Goal: Task Accomplishment & Management: Manage account settings

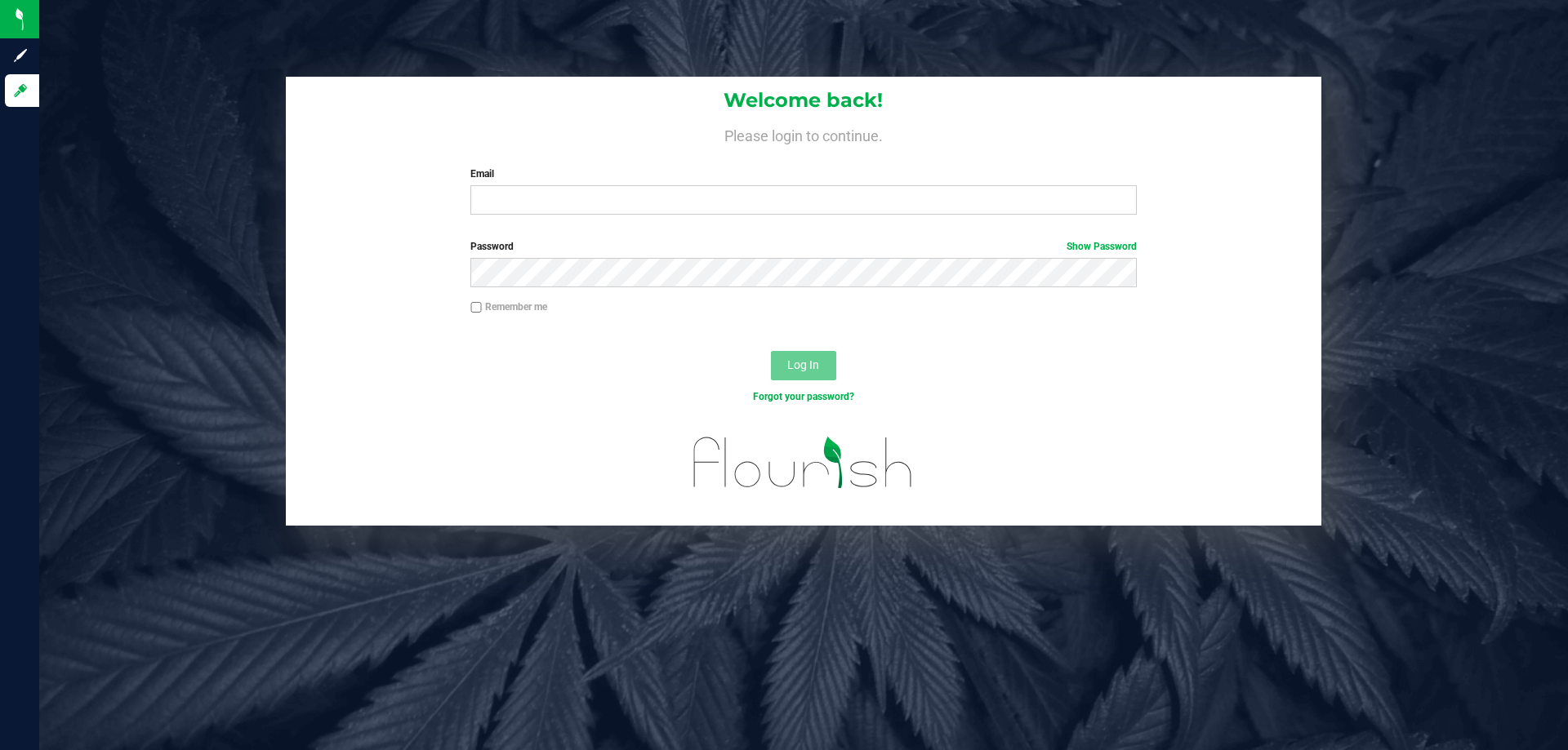
click at [551, 180] on label "Email" at bounding box center [803, 174] width 665 height 15
click at [551, 185] on input "Email" at bounding box center [803, 200] width 665 height 30
click at [555, 193] on input "Email" at bounding box center [803, 200] width 665 height 30
type input "[EMAIL_ADDRESS][DOMAIN_NAME]"
click at [771, 351] on button "Log In" at bounding box center [803, 366] width 65 height 30
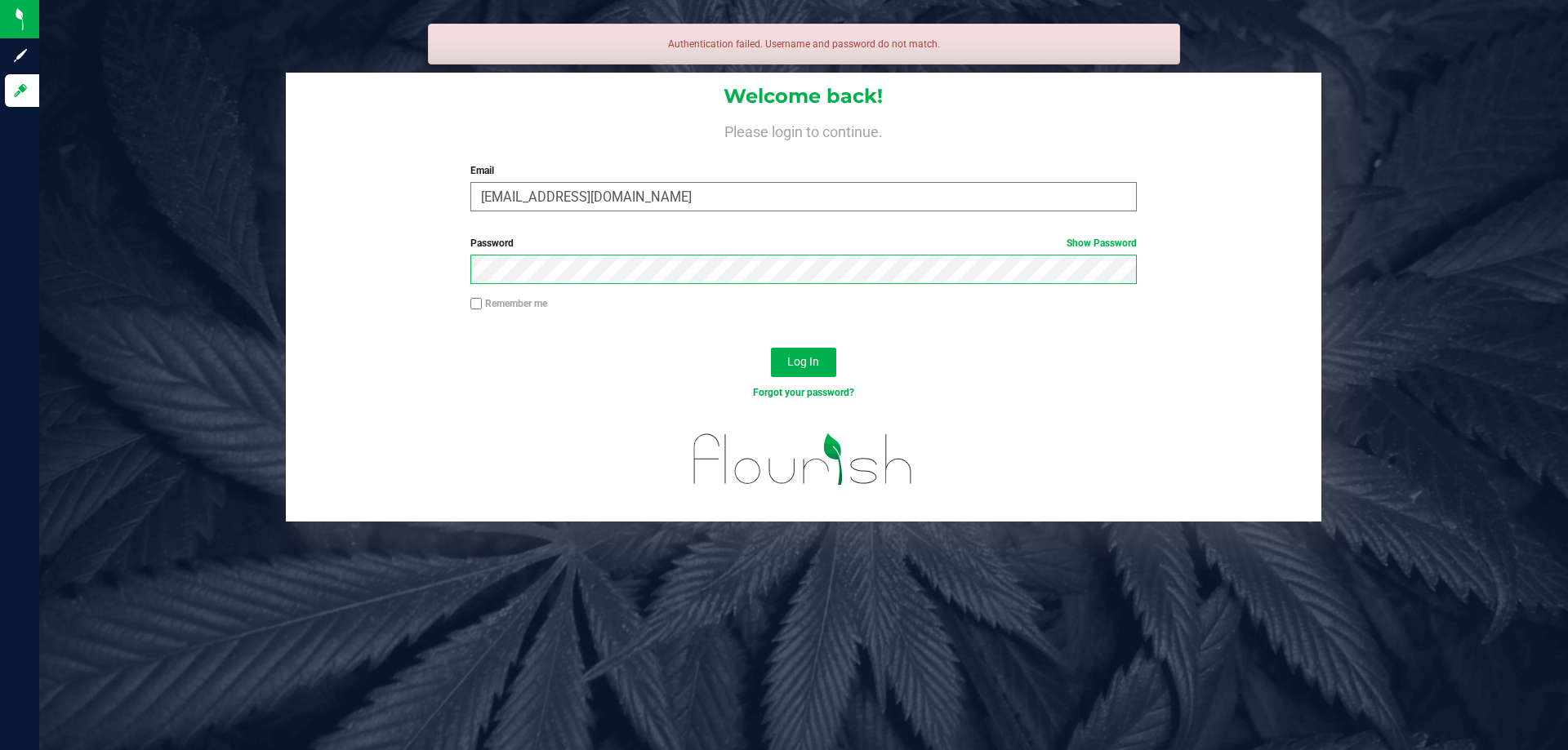
click at [771, 348] on button "Log In" at bounding box center [803, 362] width 65 height 30
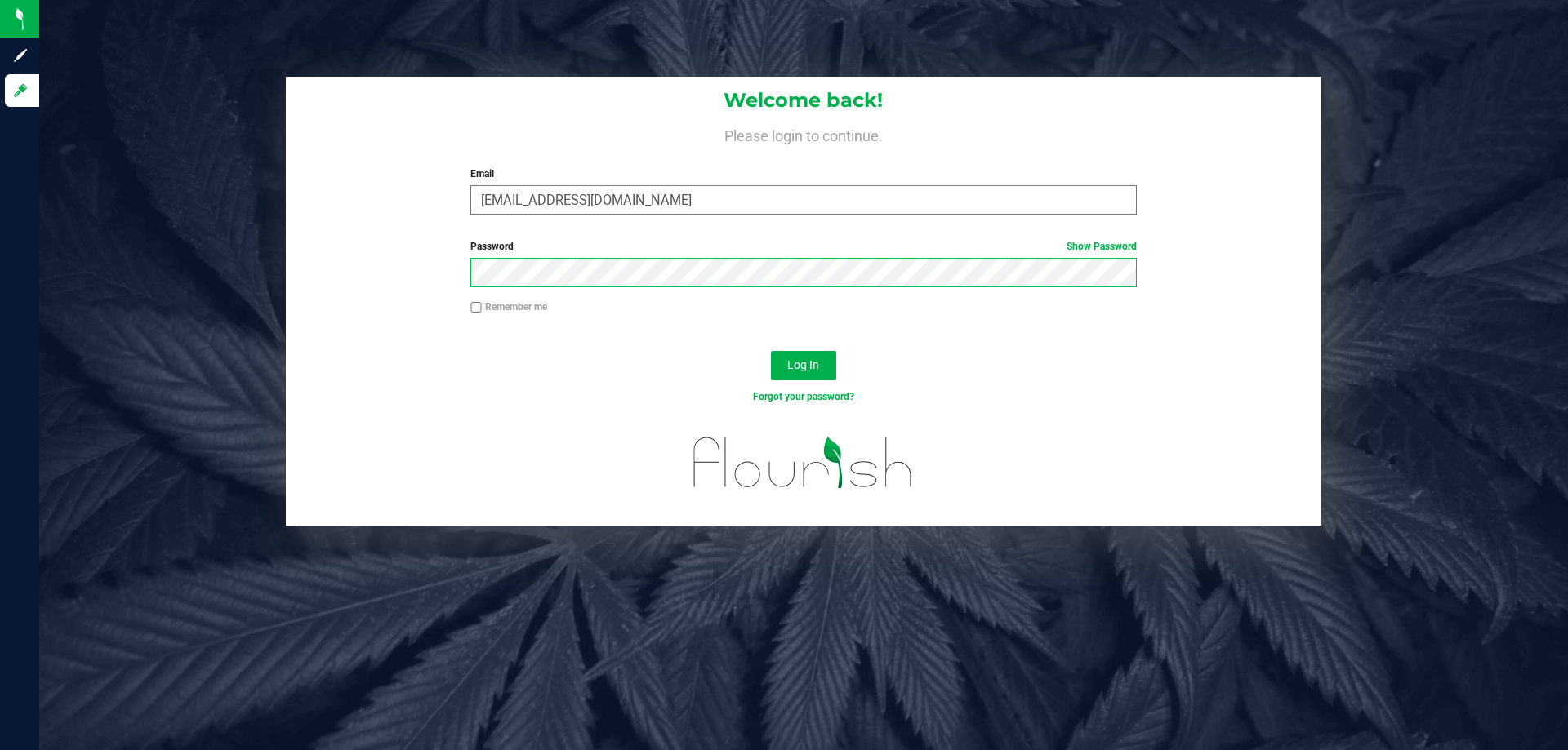
click at [771, 351] on button "Log In" at bounding box center [803, 366] width 65 height 30
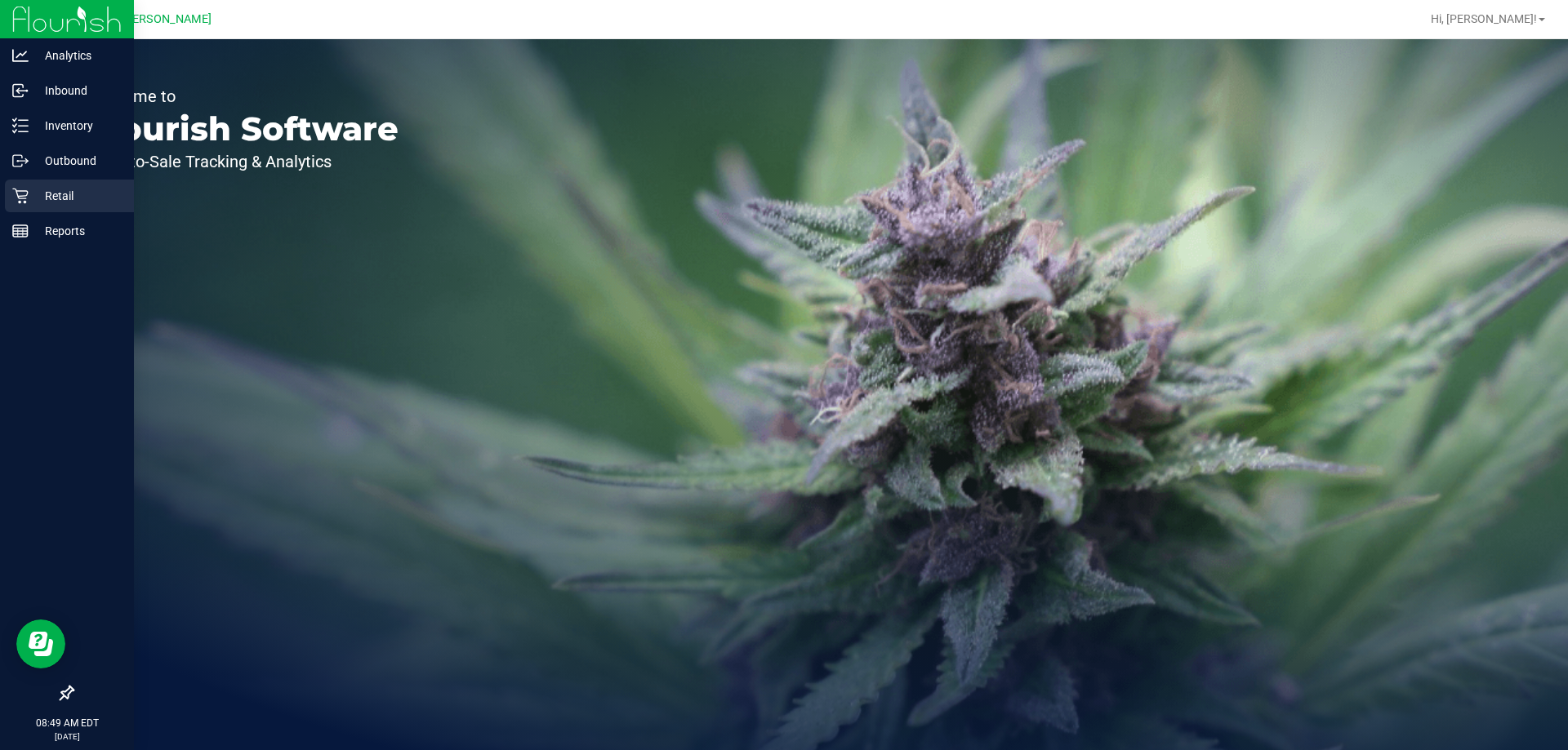
click at [15, 188] on icon at bounding box center [20, 196] width 17 height 17
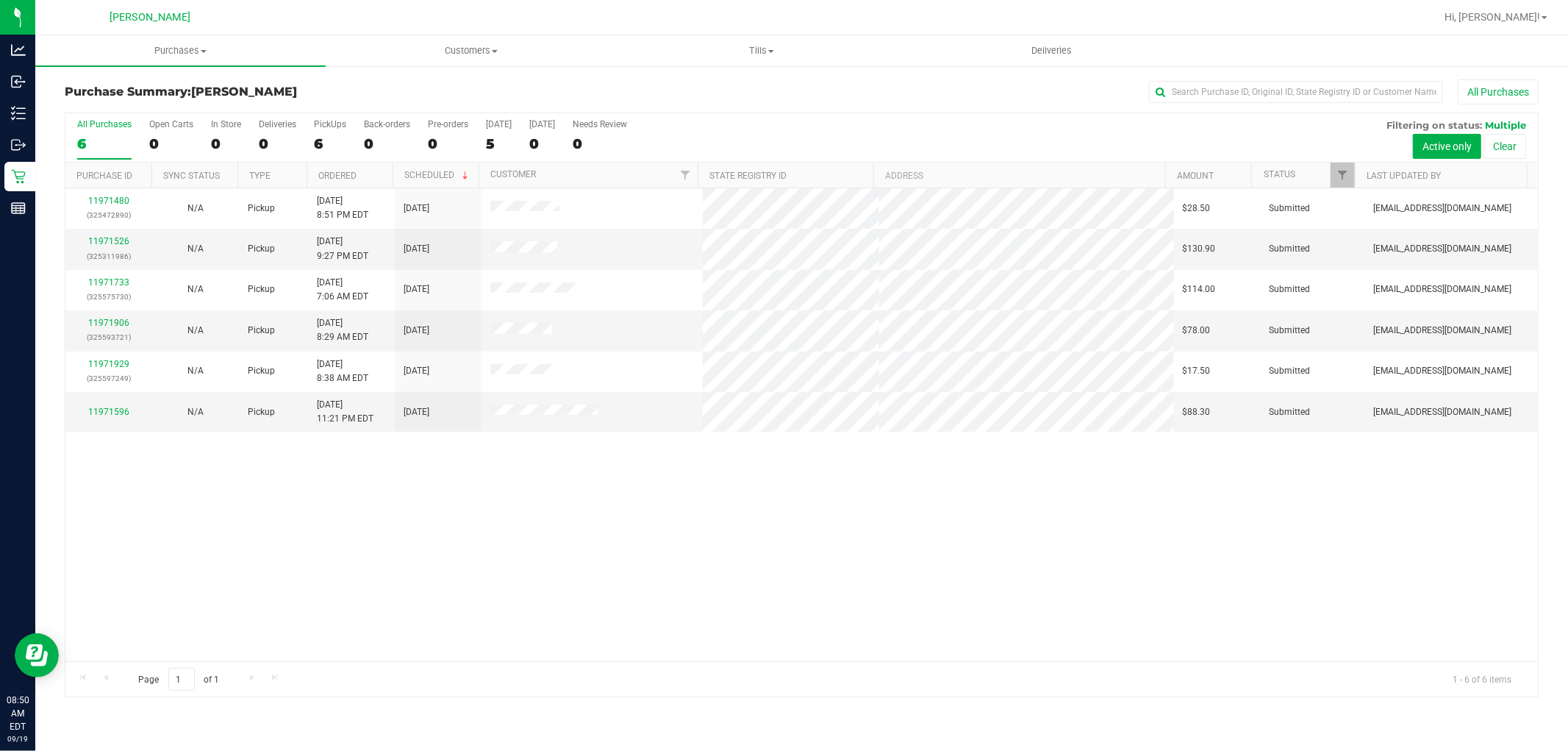
drag, startPoint x: 1330, startPoint y: 3, endPoint x: 1196, endPoint y: 124, distance: 180.5
click at [1196, 124] on div "All Purchases 6 Open Carts 0 In Store 0 Deliveries 0 PickUps 6 Back-orders 0 Pr…" at bounding box center [802, 119] width 1473 height 12
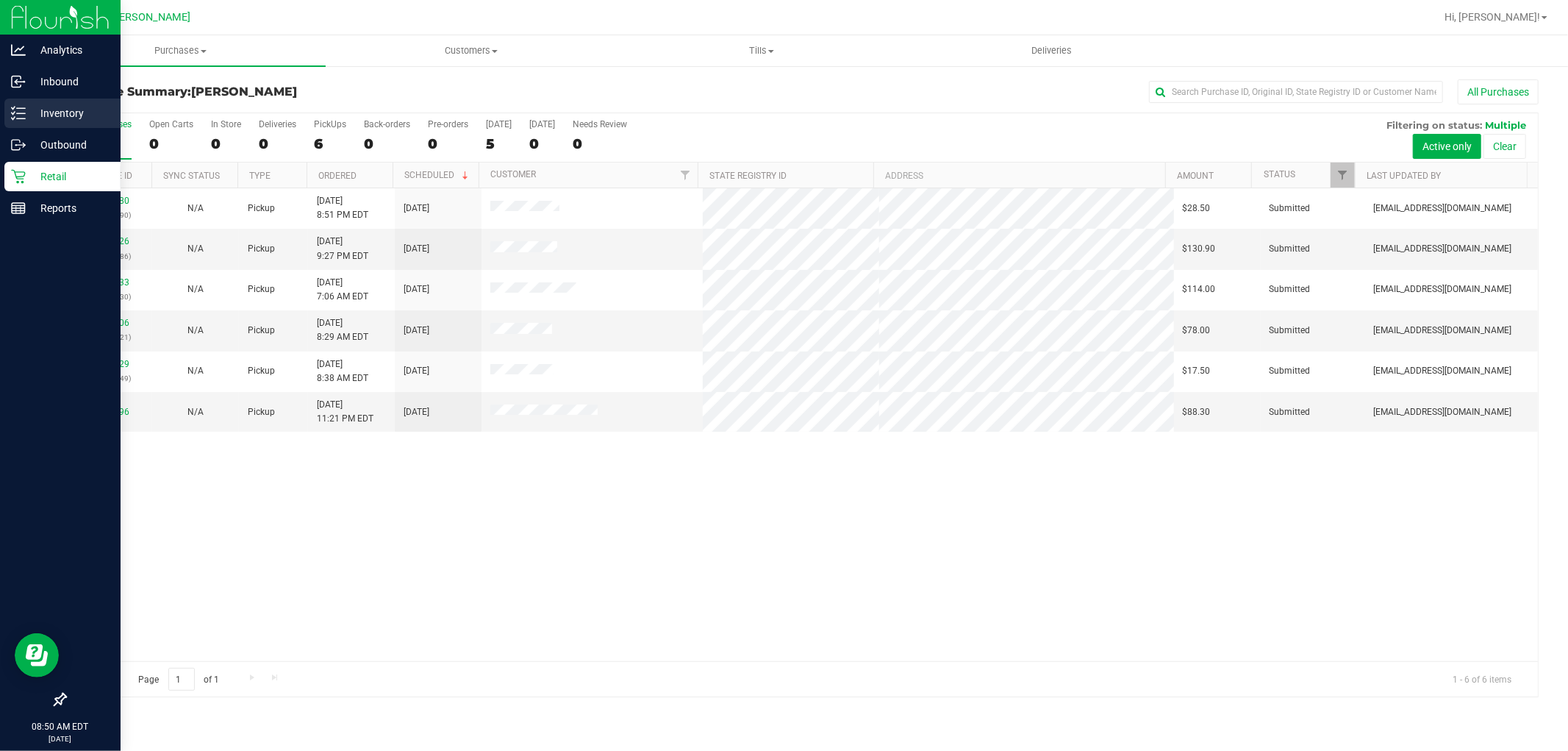
click at [69, 105] on p "Inventory" at bounding box center [69, 113] width 88 height 18
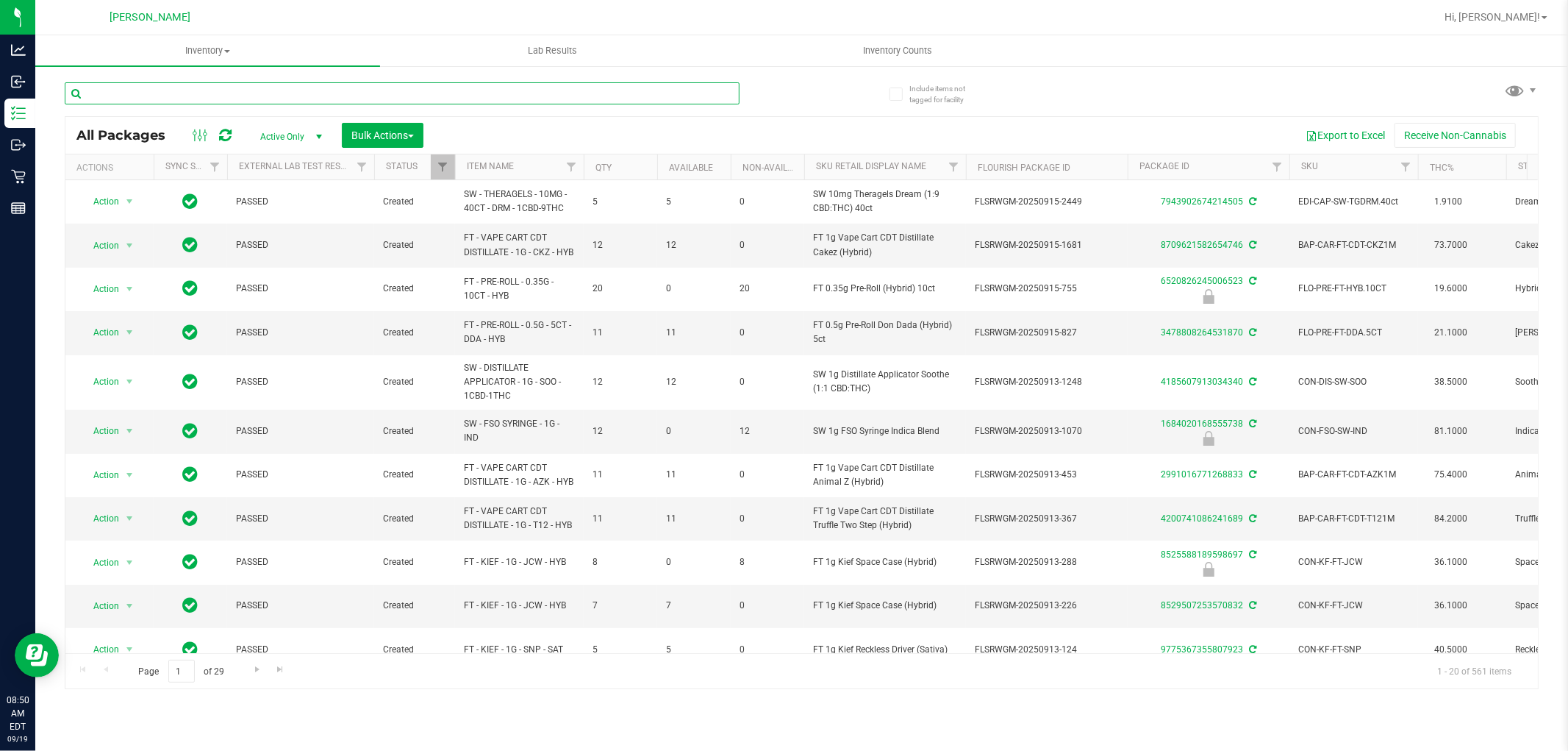
click at [216, 85] on input "text" at bounding box center [402, 93] width 675 height 22
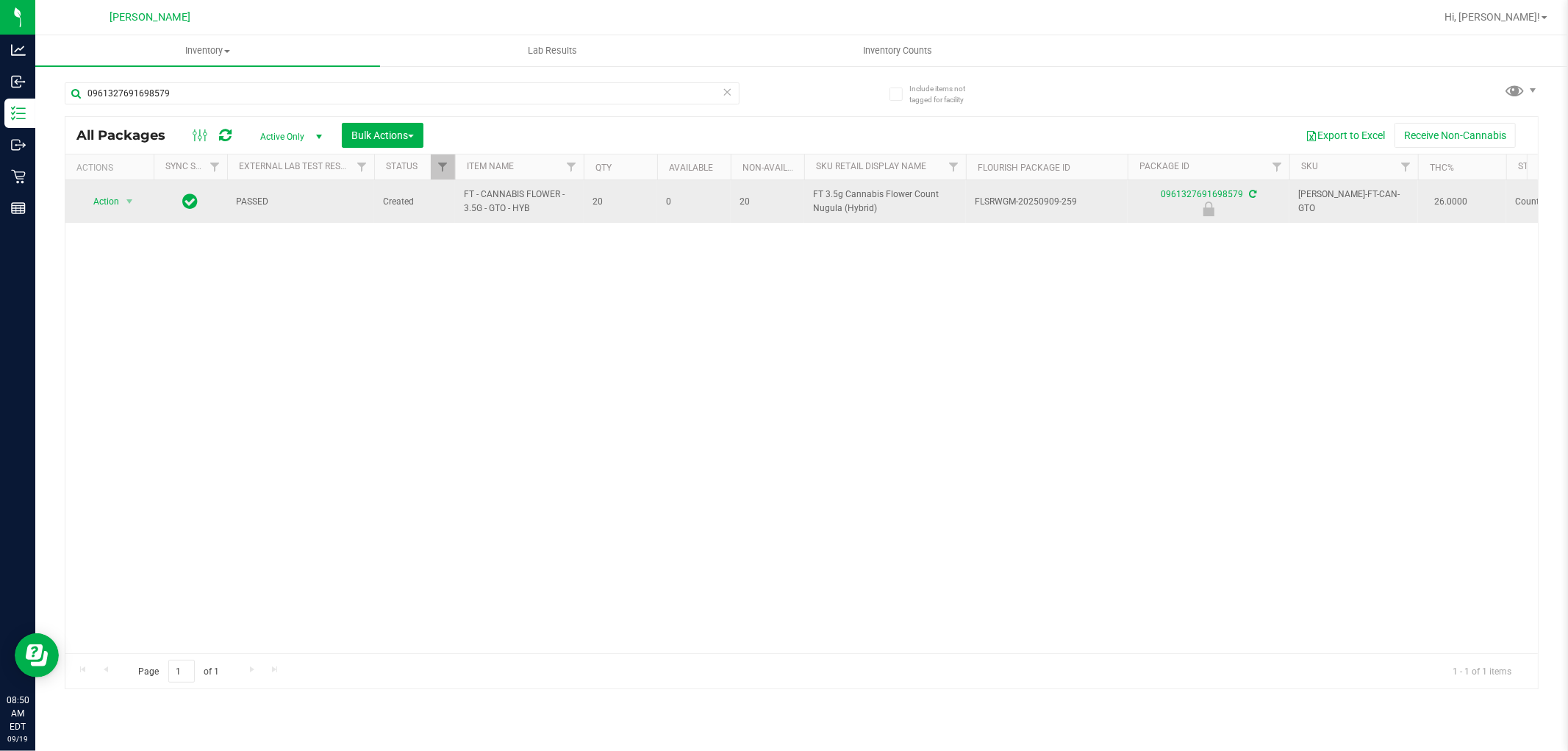
click at [495, 208] on span "FT - CANNABIS FLOWER - 3.5G - GTO - HYB" at bounding box center [519, 201] width 111 height 28
copy tr "FT - CANNABIS FLOWER - 3.5G - GTO - HYB"
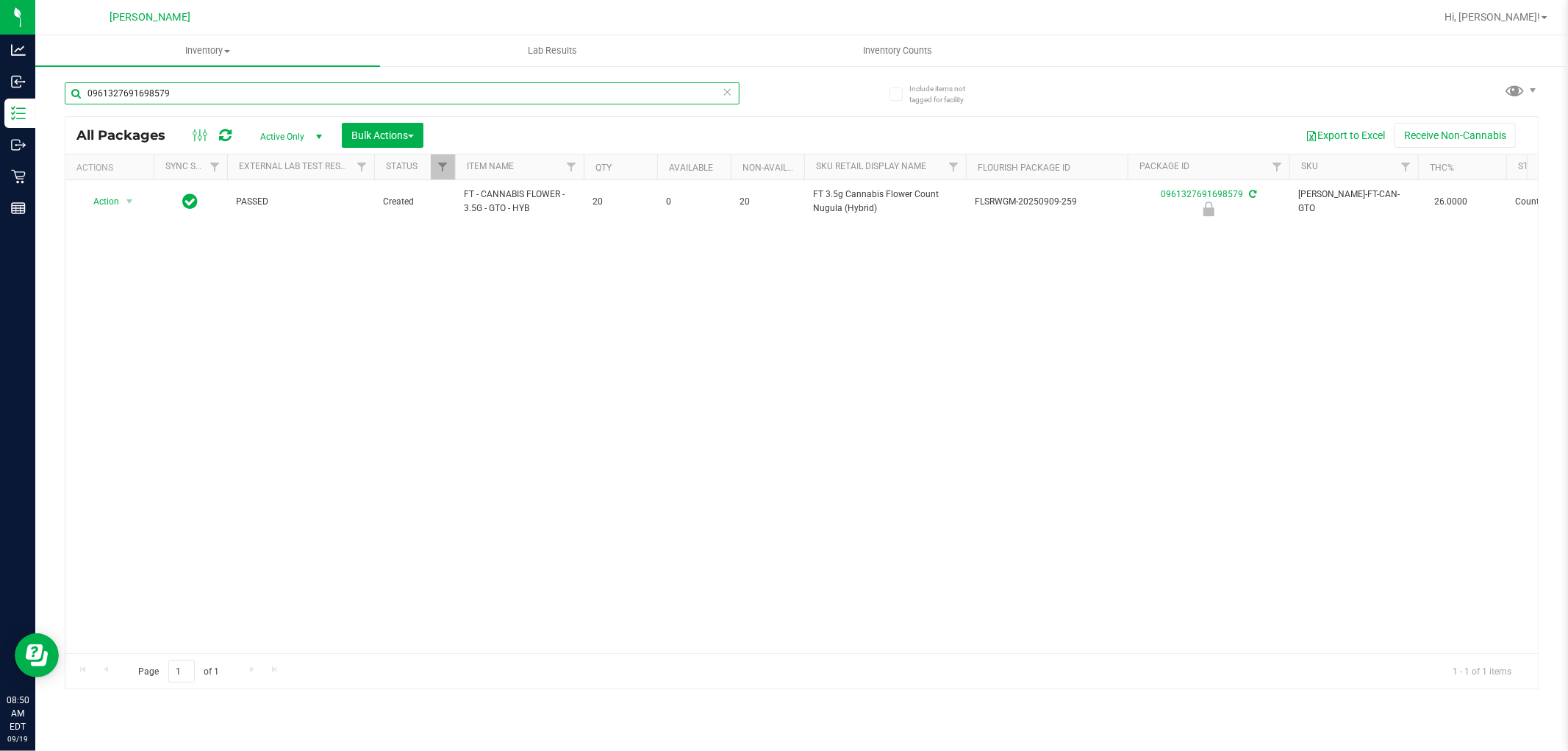
click at [505, 90] on input "0961327691698579" at bounding box center [402, 93] width 675 height 22
paste input "FT - CANNABIS FLOWER - 3.5G - GTO - HYB"
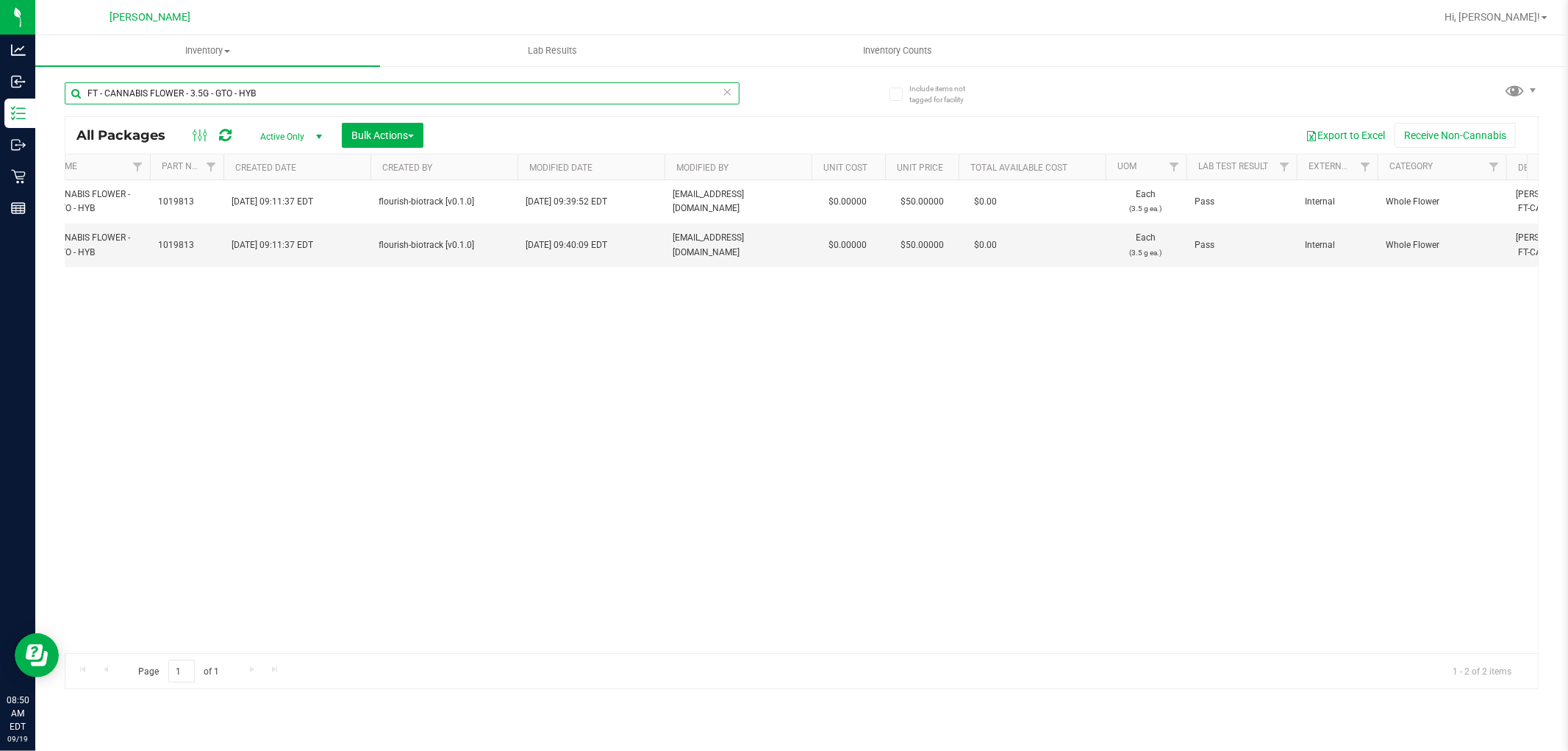
scroll to position [0, 2467]
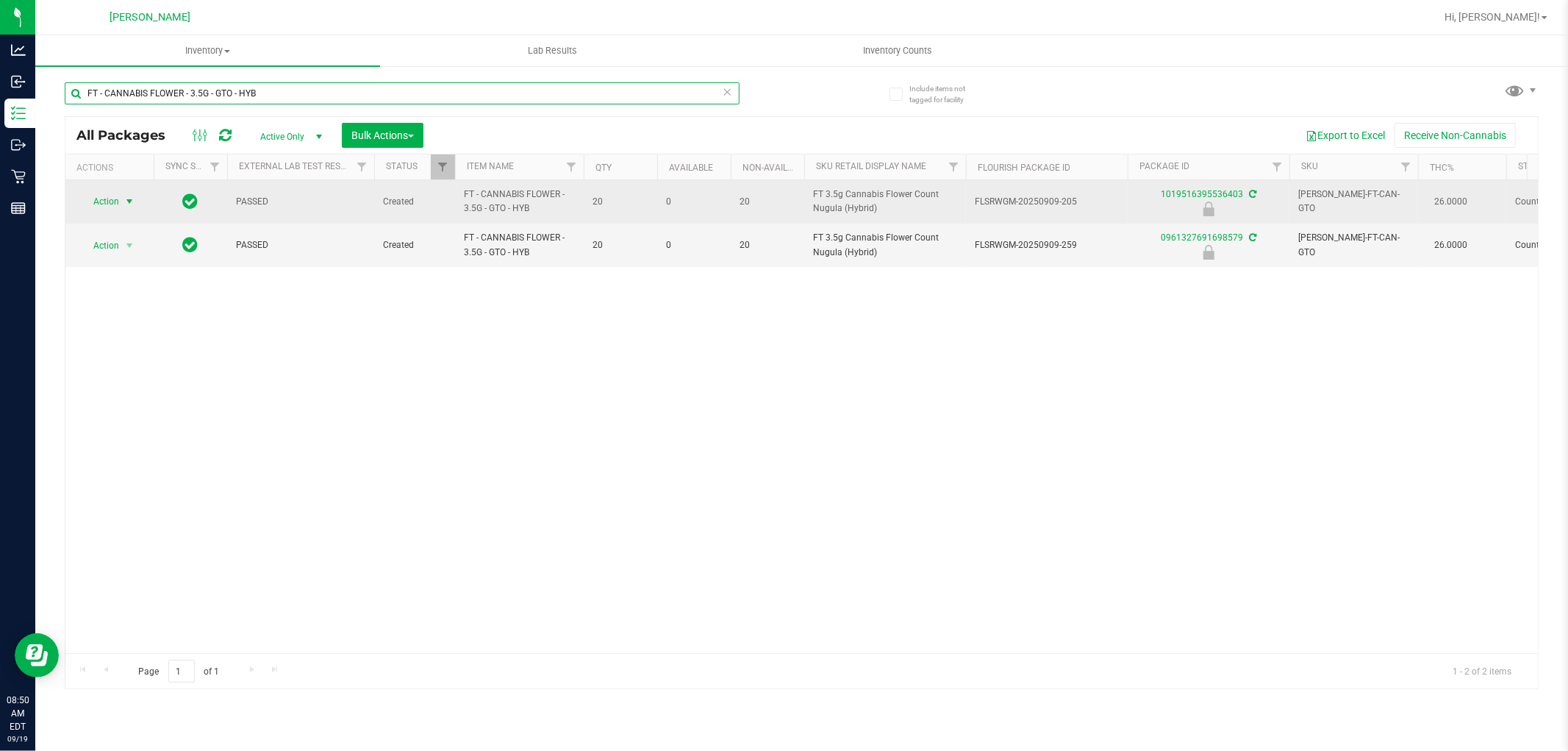
type input "FT - CANNABIS FLOWER - 3.5G - GTO - HYB"
click at [120, 198] on span "select" at bounding box center [130, 201] width 18 height 21
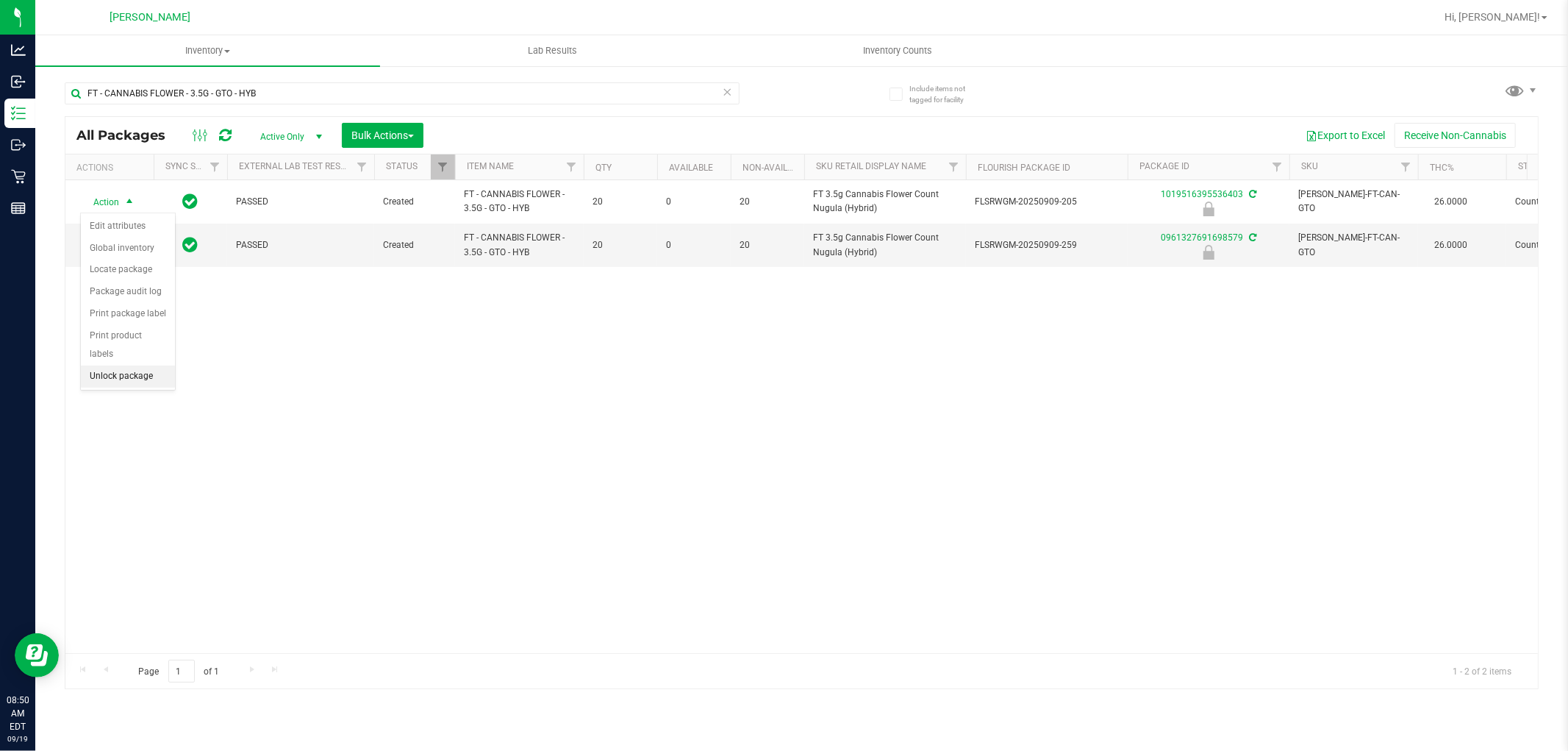
click at [133, 381] on li "Unlock package" at bounding box center [128, 377] width 94 height 22
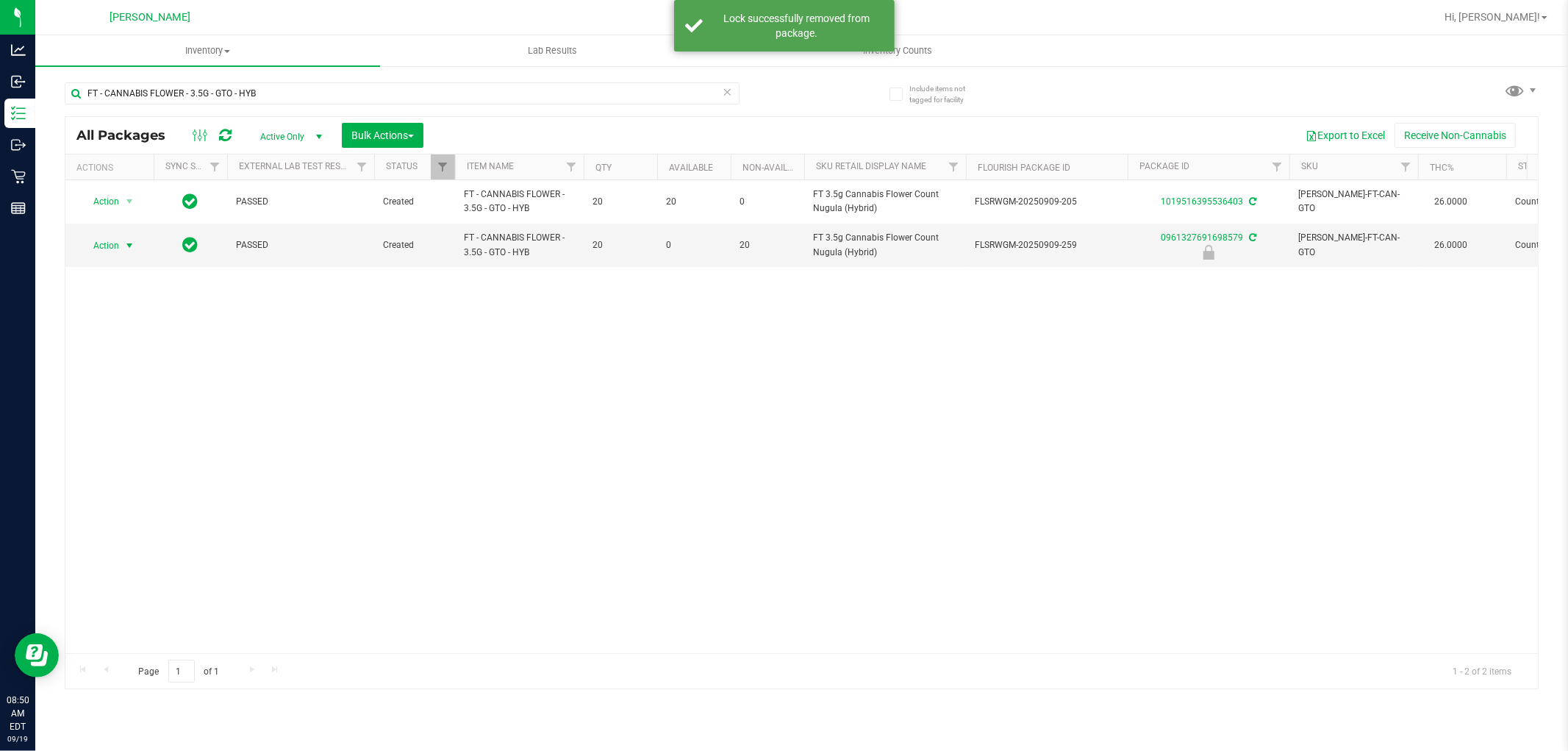
click at [112, 245] on span "Action" at bounding box center [100, 245] width 39 height 21
click at [136, 423] on li "Unlock package" at bounding box center [128, 420] width 94 height 22
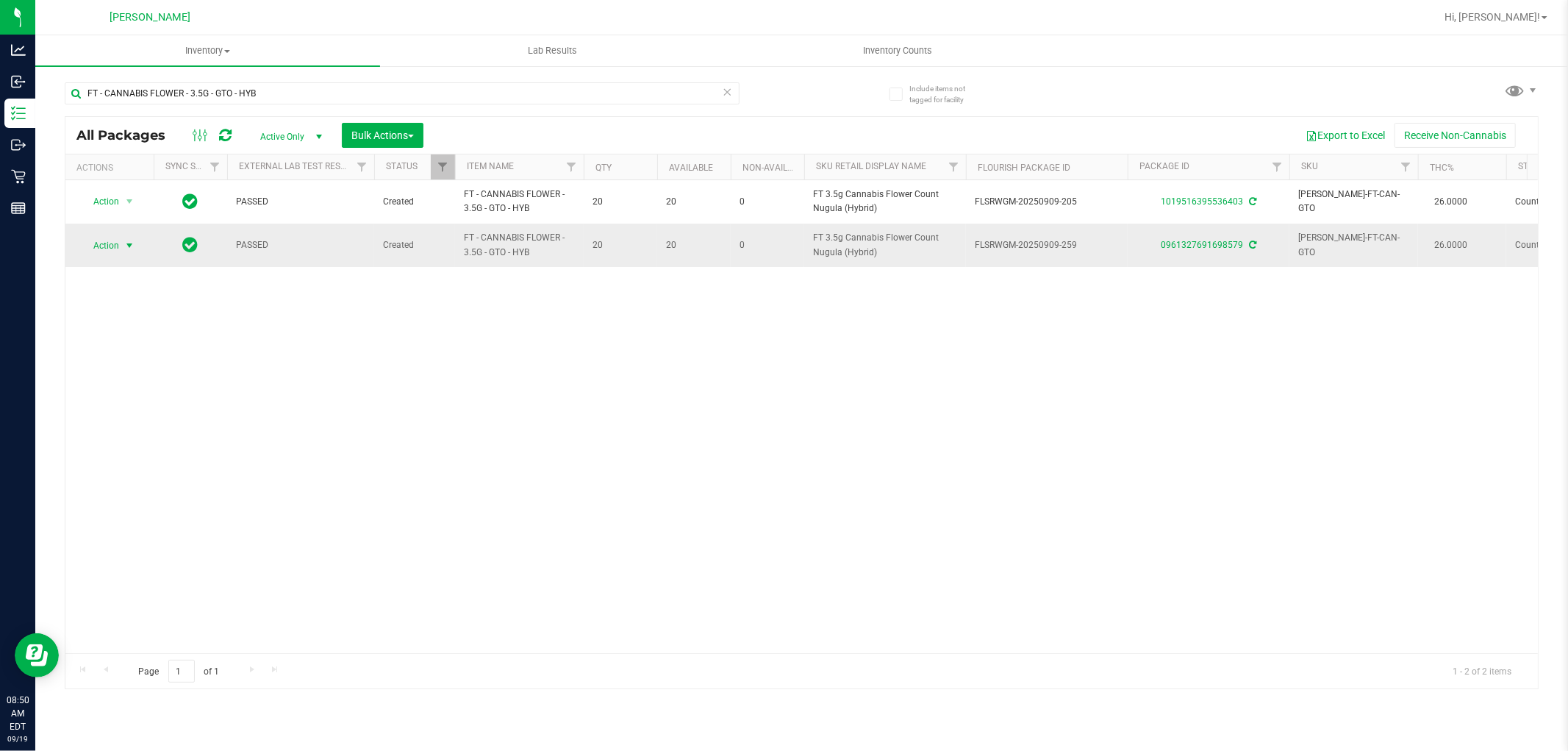
click at [121, 245] on span "select" at bounding box center [130, 245] width 18 height 21
click at [135, 373] on li "Lock package" at bounding box center [138, 379] width 114 height 22
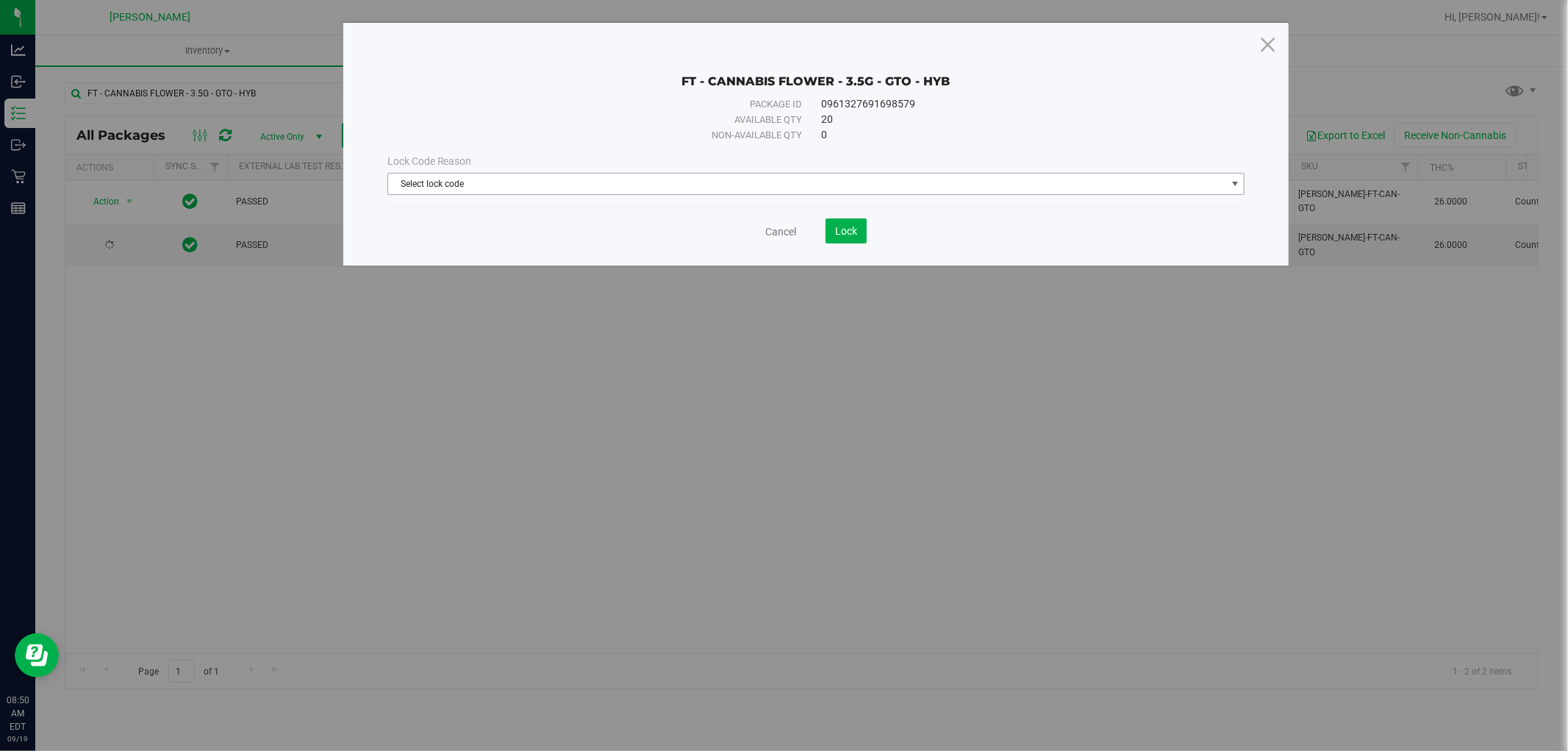
click at [517, 186] on span "Select lock code" at bounding box center [807, 183] width 838 height 21
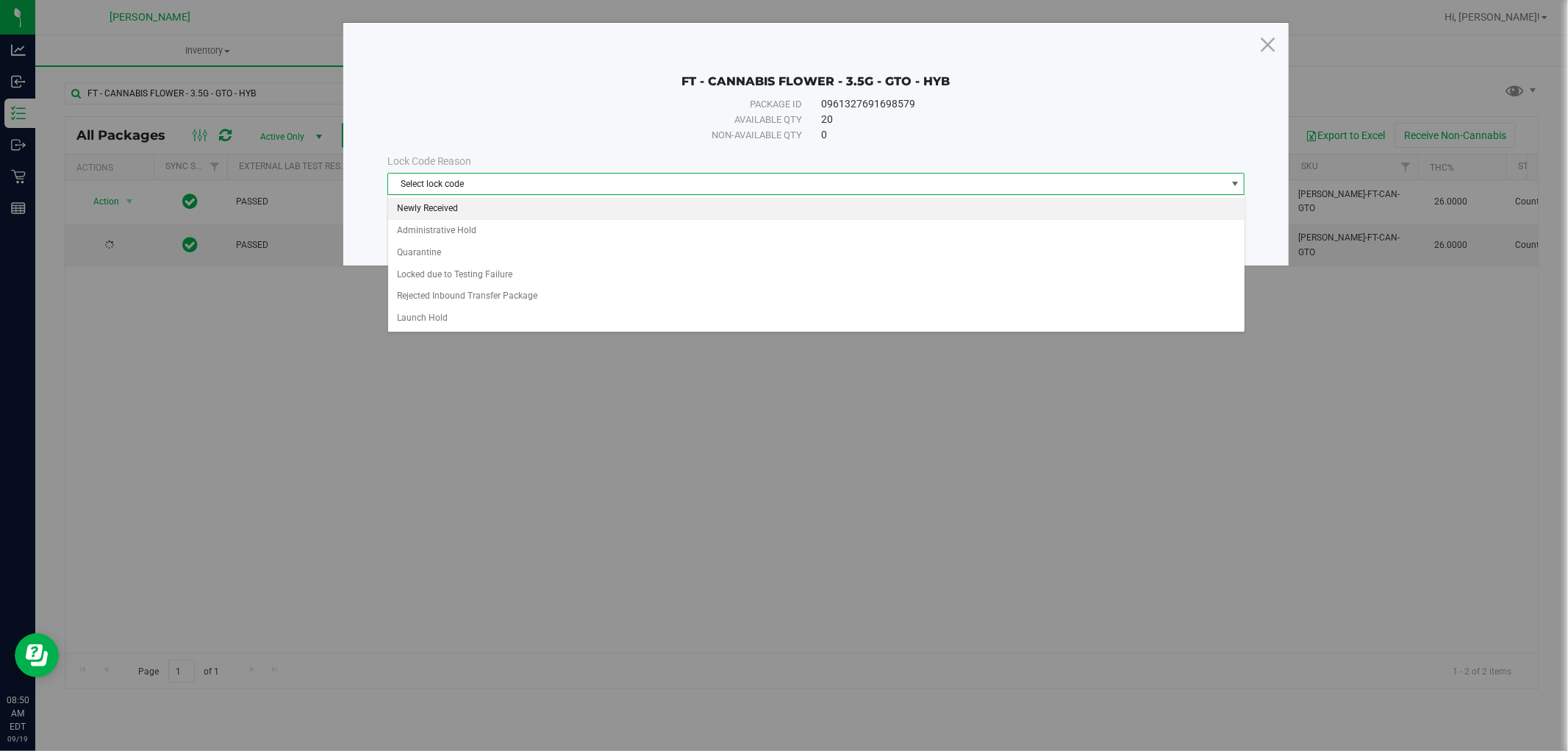
click at [461, 204] on li "Newly Received" at bounding box center [817, 208] width 857 height 22
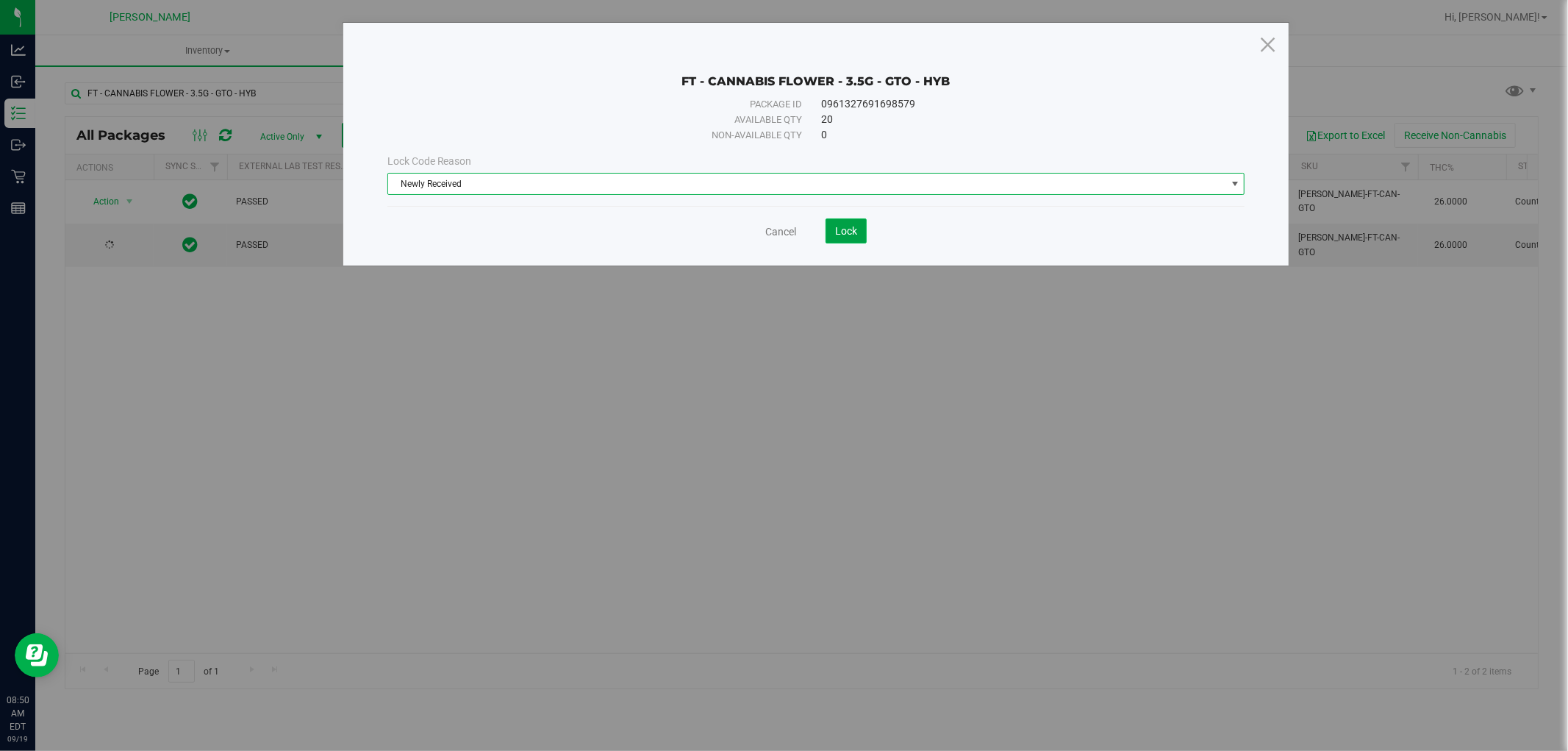
click at [847, 231] on span "Lock" at bounding box center [846, 231] width 22 height 12
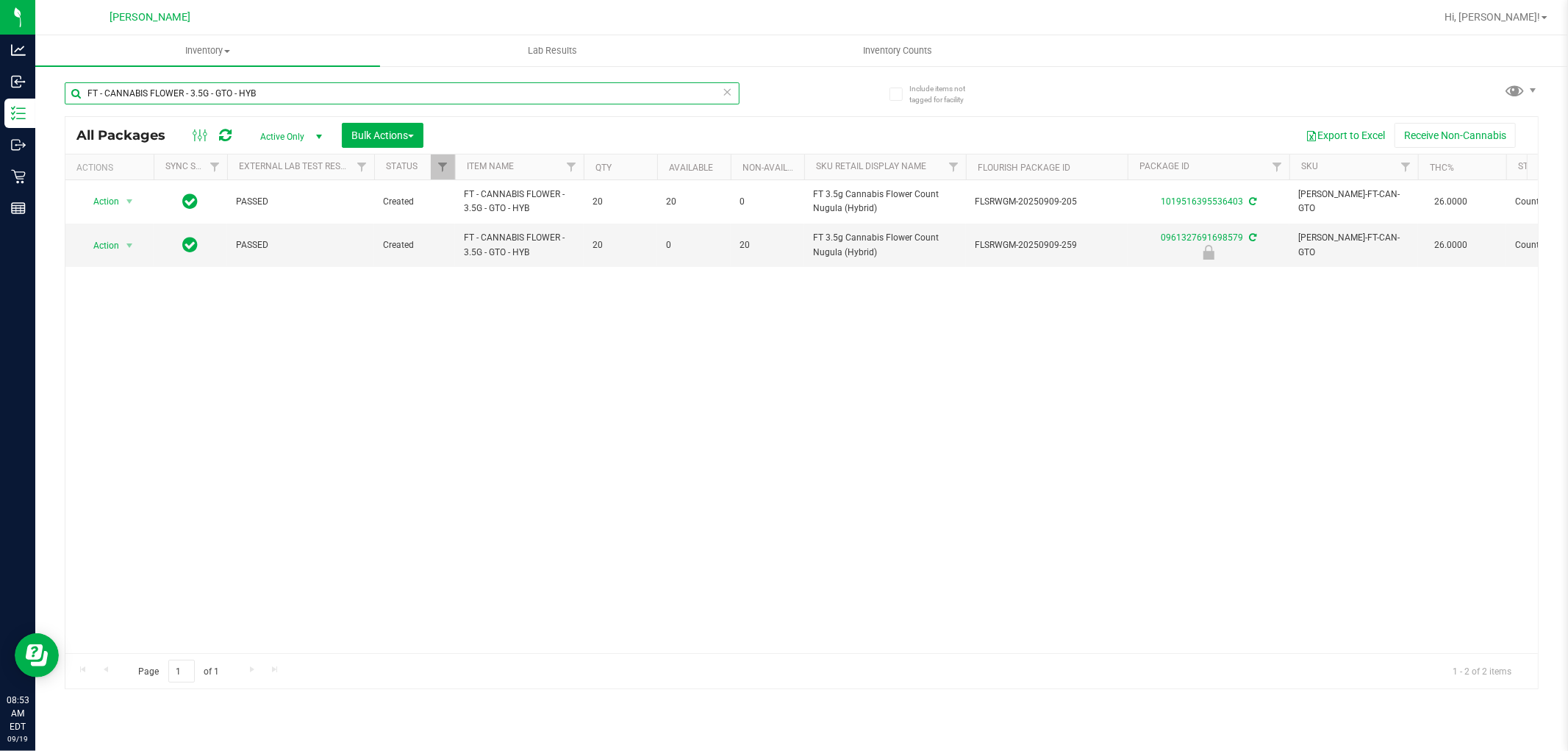
click at [402, 92] on input "FT - CANNABIS FLOWER - 3.5G - GTO - HYB" at bounding box center [402, 93] width 675 height 22
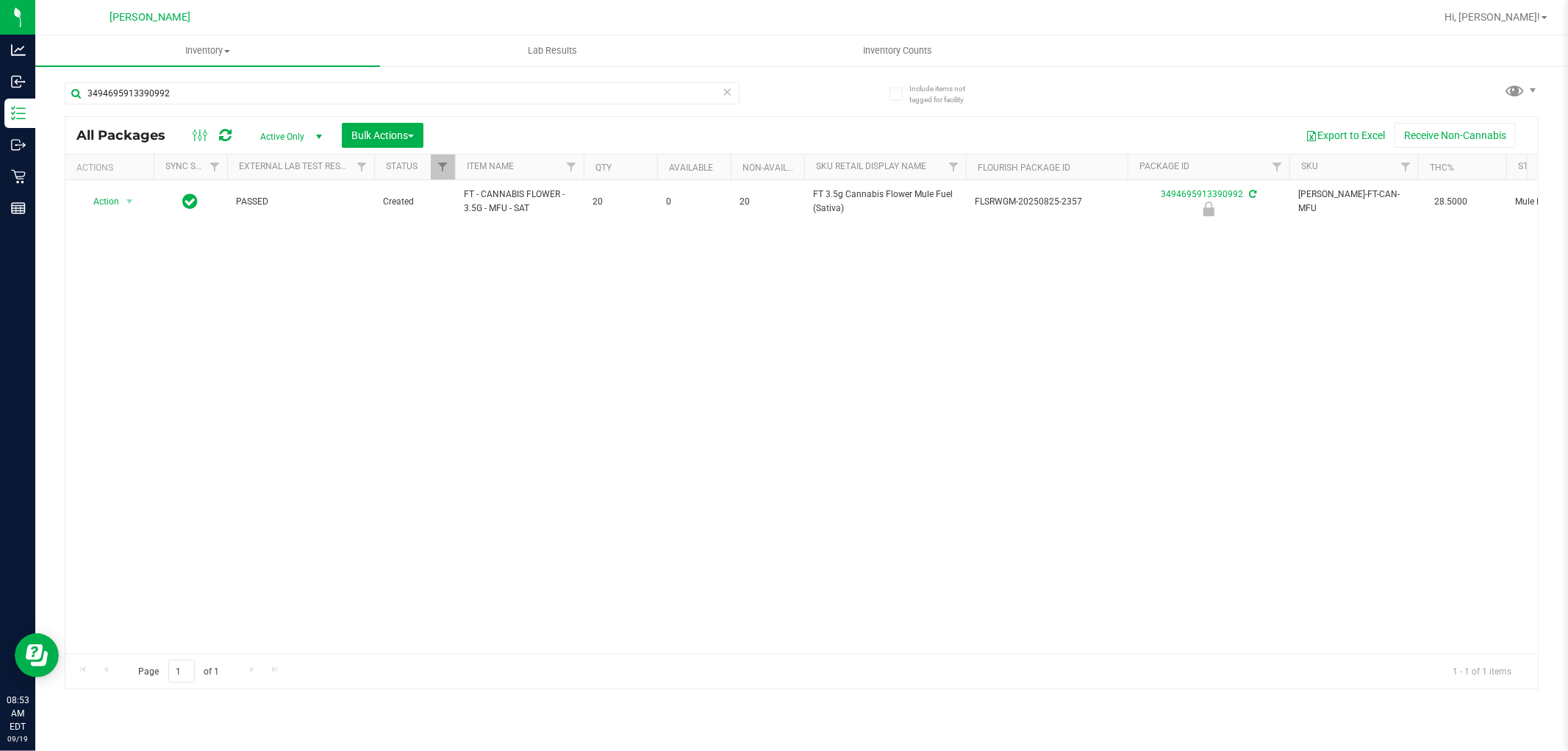
click at [472, 203] on span "FT - CANNABIS FLOWER - 3.5G - MFU - SAT" at bounding box center [519, 201] width 111 height 28
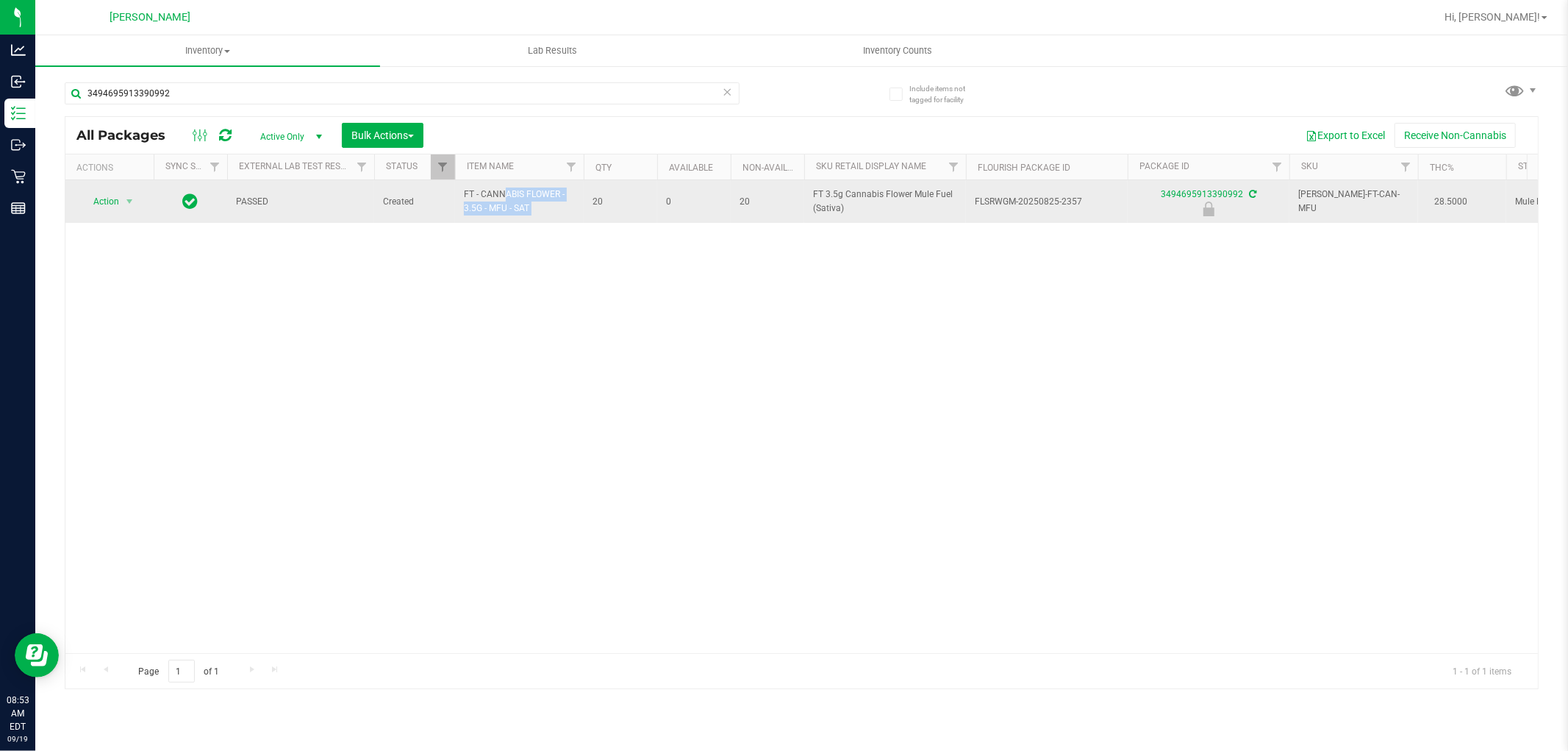
copy tr "FT - CANNABIS FLOWER - 3.5G - MFU - SAT"
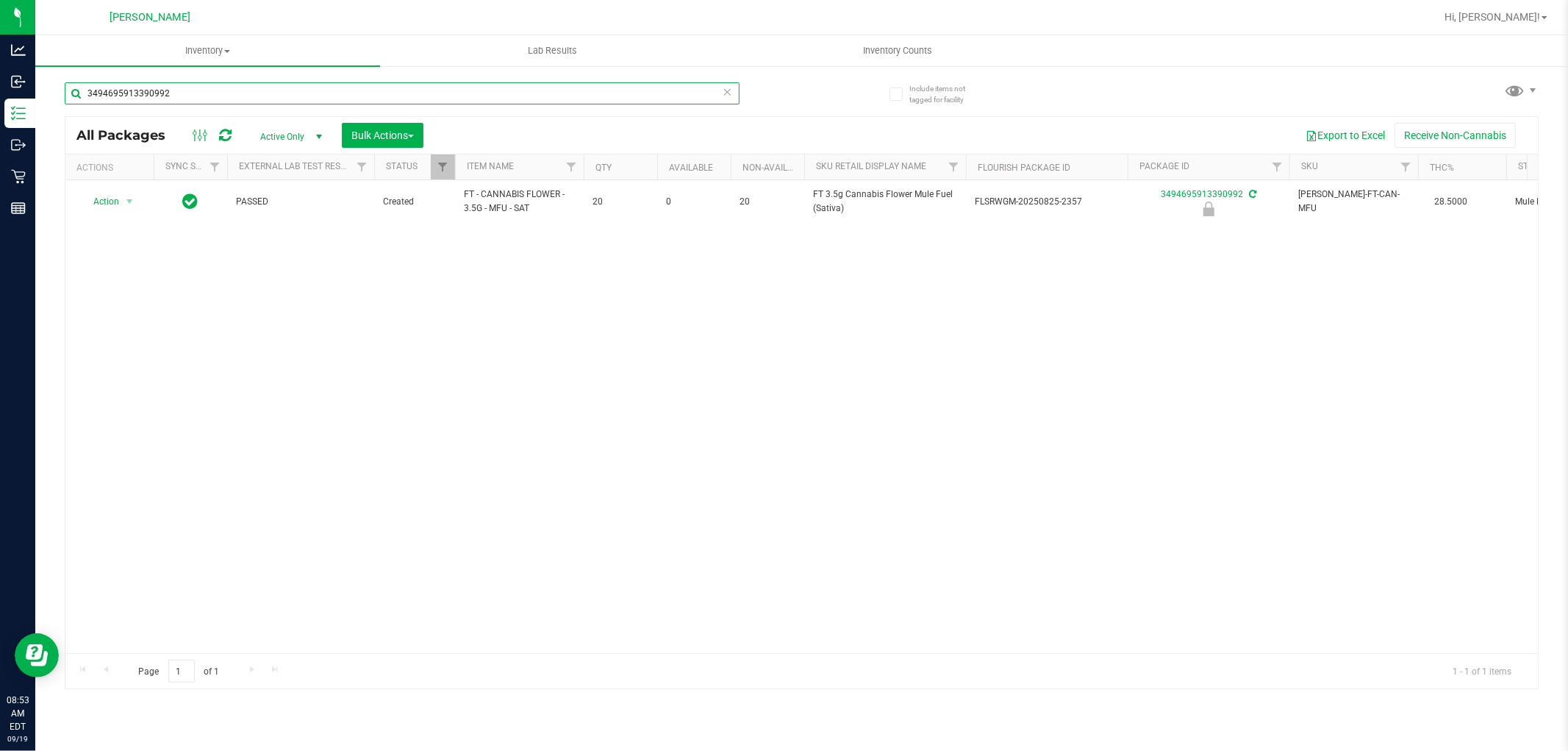
click at [458, 98] on input "3494695913390992" at bounding box center [402, 93] width 675 height 22
paste input "FT - CANNABIS FLOWER - 3.5G - MFU - SAT"
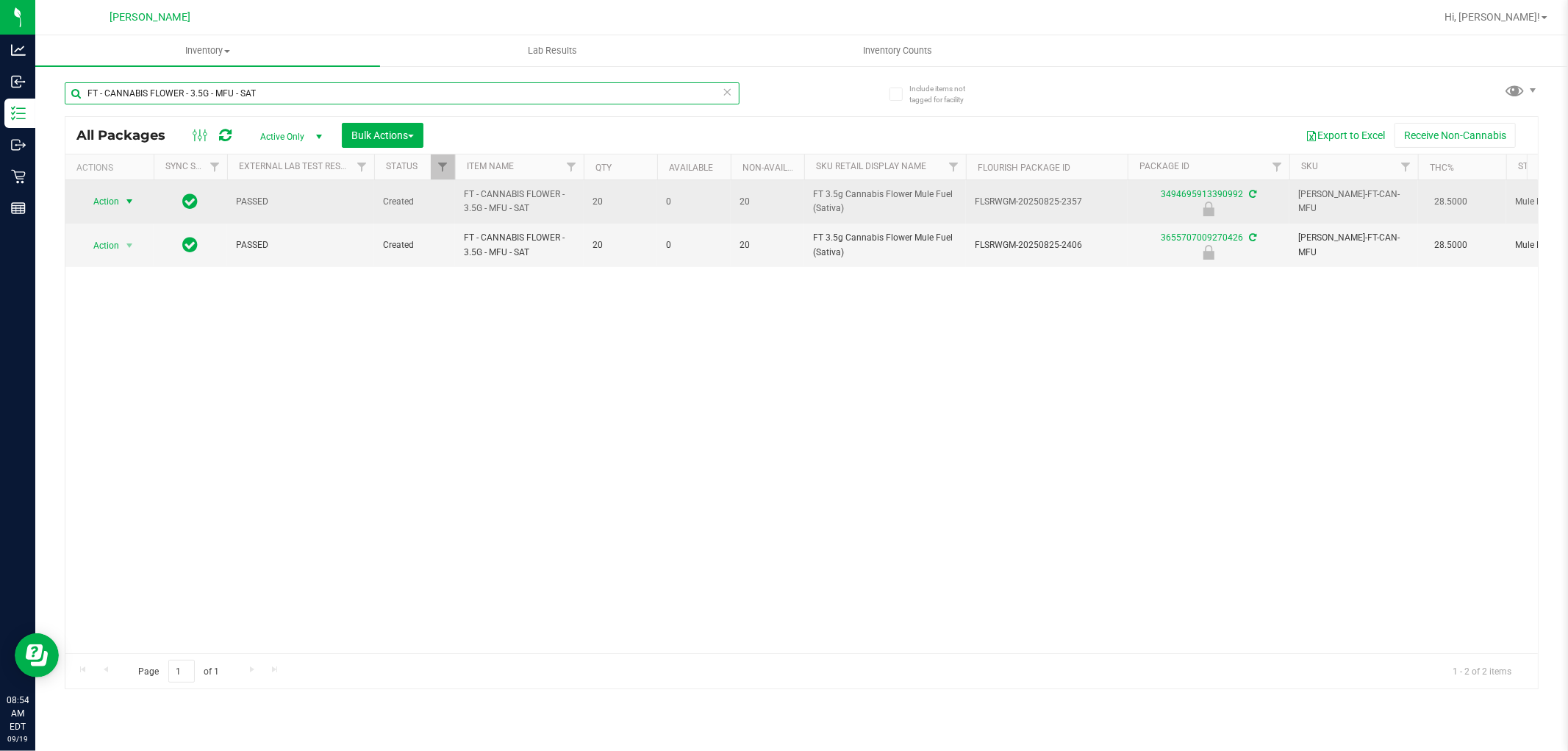
type input "FT - CANNABIS FLOWER - 3.5G - MFU - SAT"
click at [131, 203] on span "select" at bounding box center [130, 202] width 12 height 12
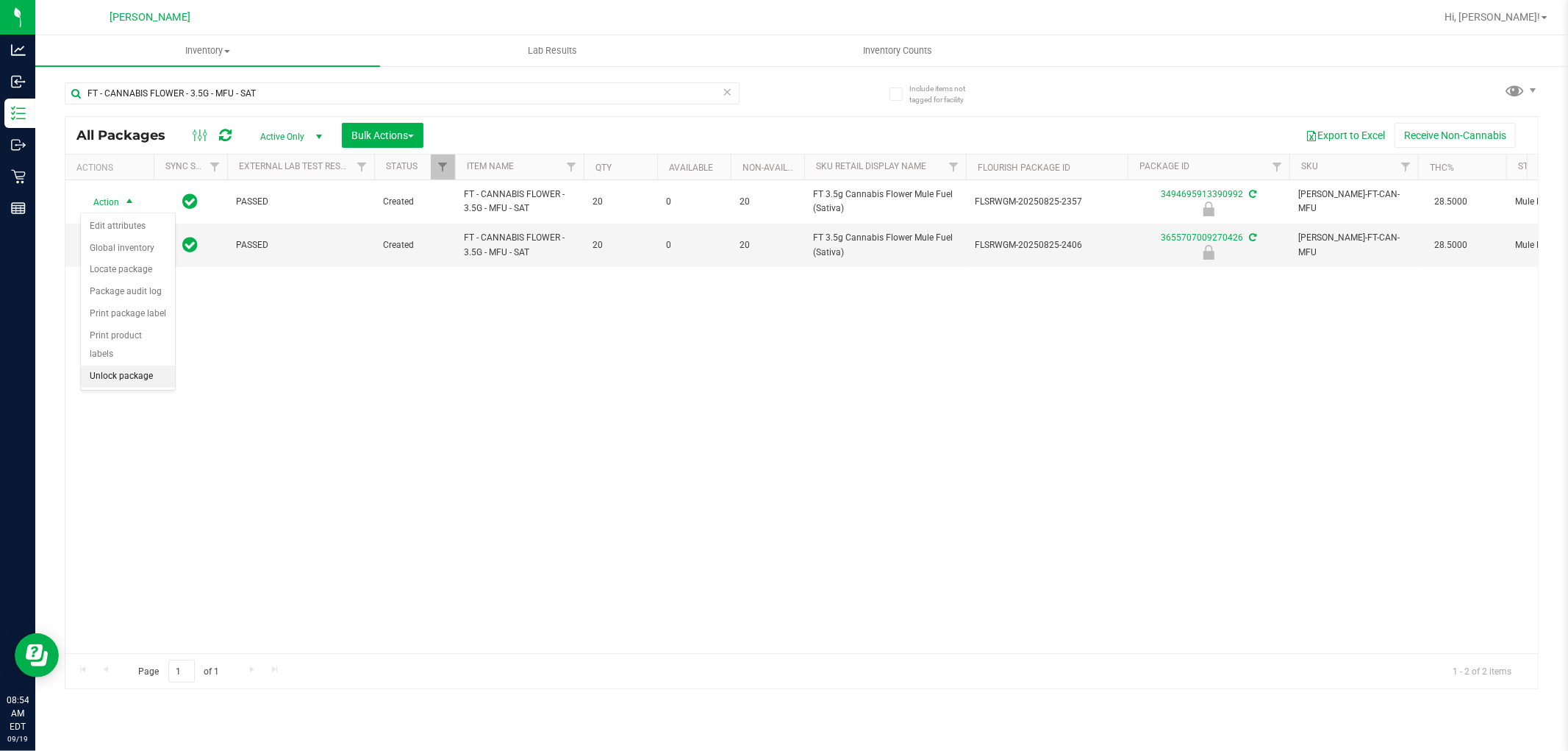
click at [151, 380] on li "Unlock package" at bounding box center [128, 377] width 94 height 22
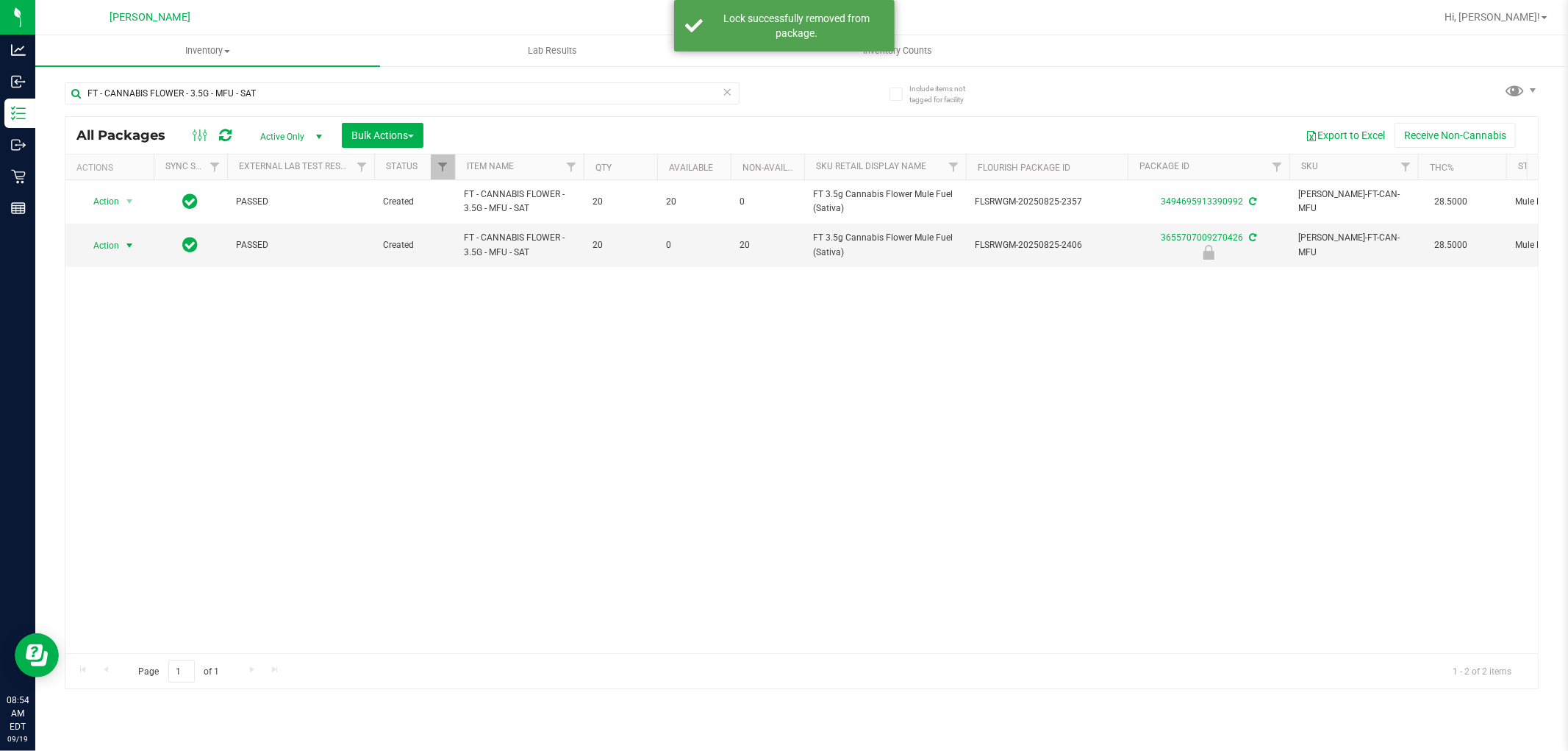
click at [114, 243] on span "Action" at bounding box center [100, 245] width 39 height 21
click at [131, 415] on li "Unlock package" at bounding box center [128, 420] width 94 height 22
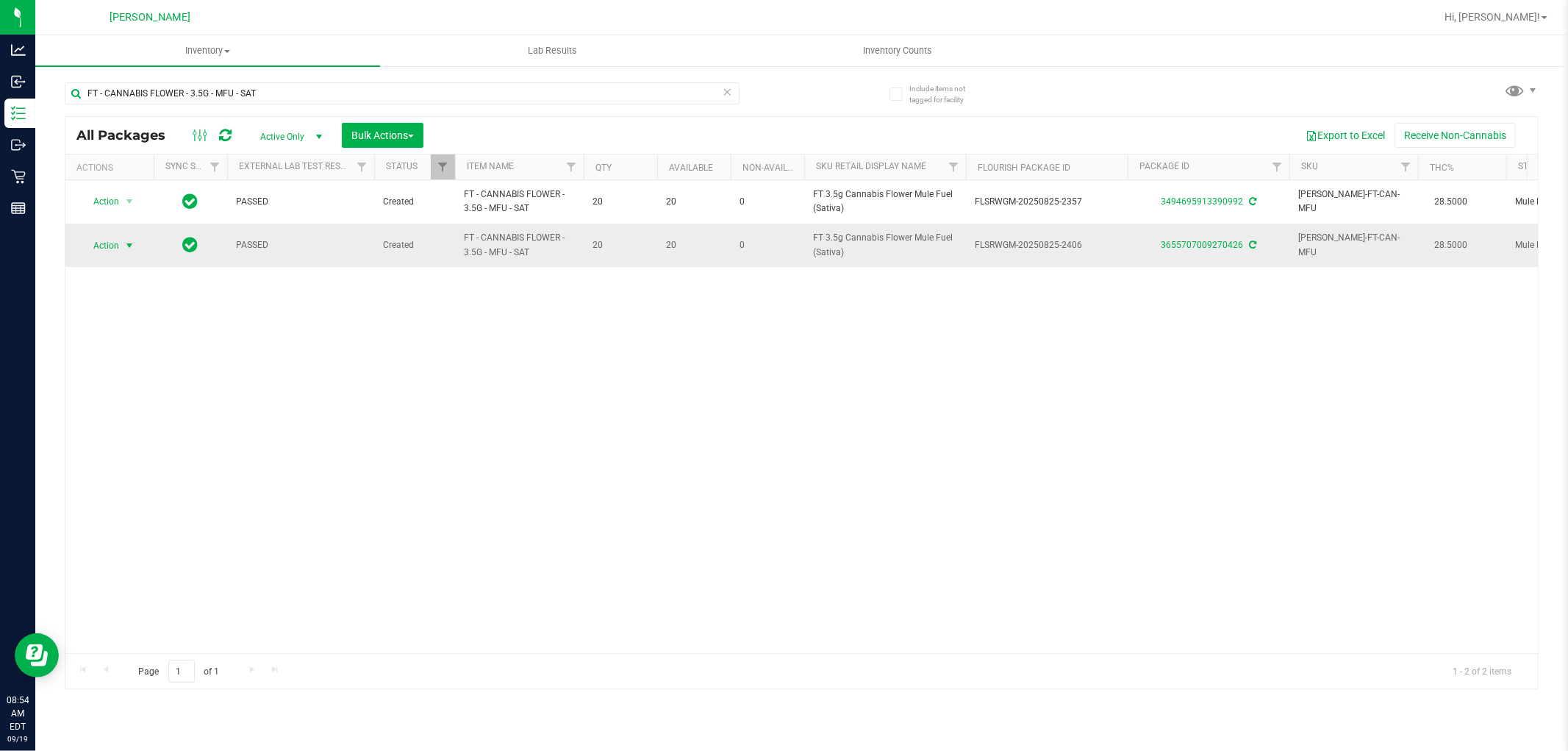
click at [118, 244] on span "Action" at bounding box center [100, 245] width 39 height 21
click at [148, 384] on li "Lock package" at bounding box center [138, 379] width 114 height 22
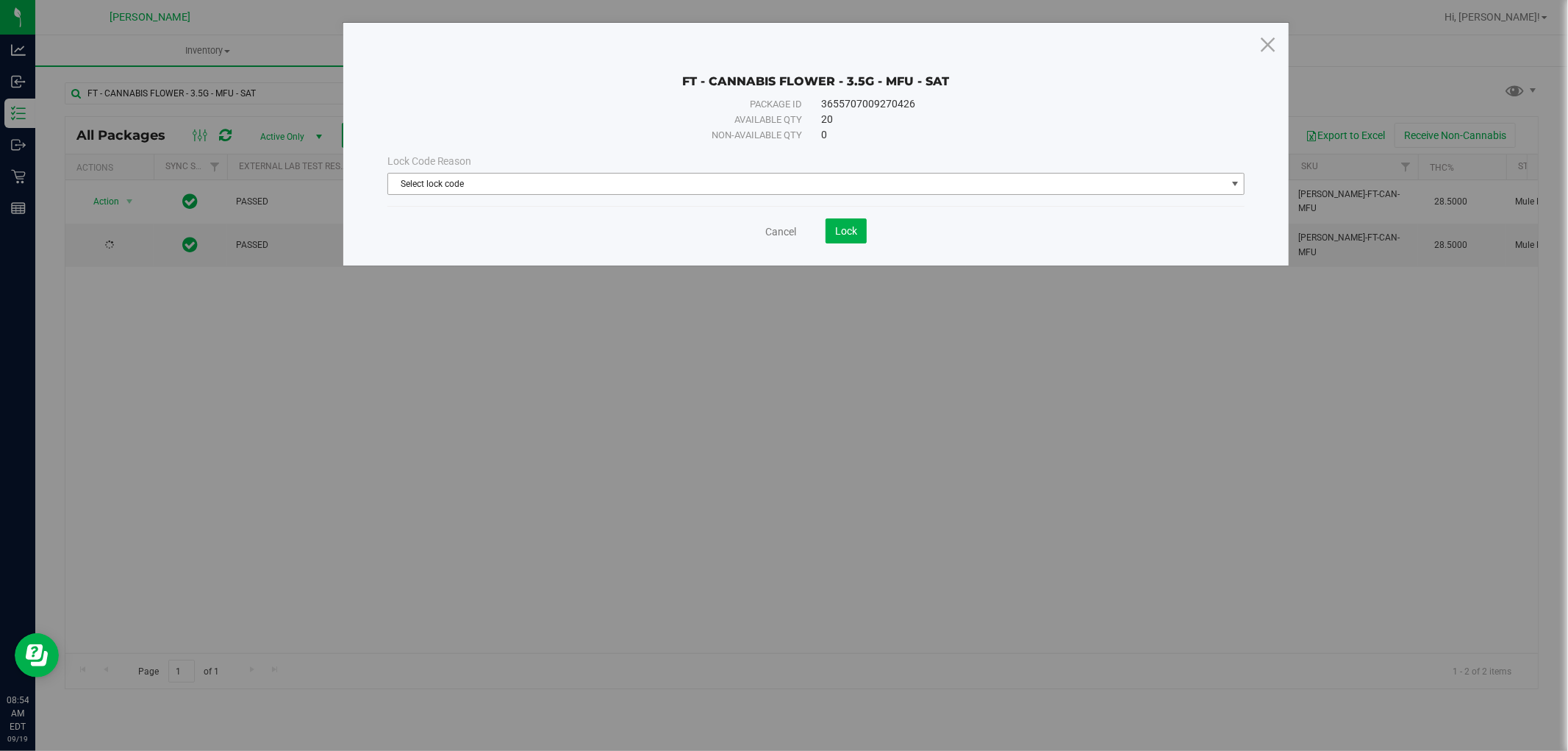
click at [478, 181] on span "Select lock code" at bounding box center [807, 183] width 838 height 21
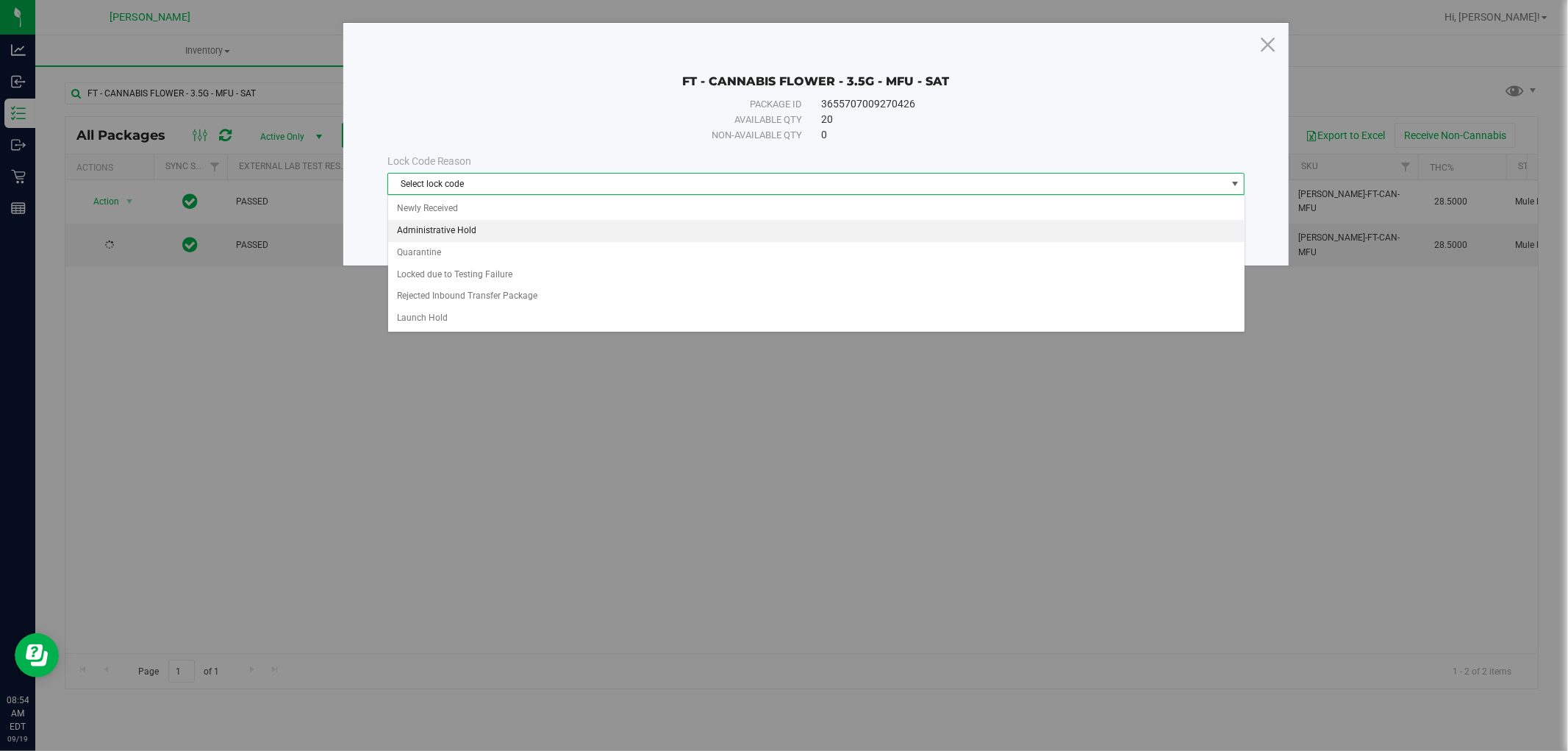
click at [467, 223] on li "Administrative Hold" at bounding box center [817, 231] width 857 height 22
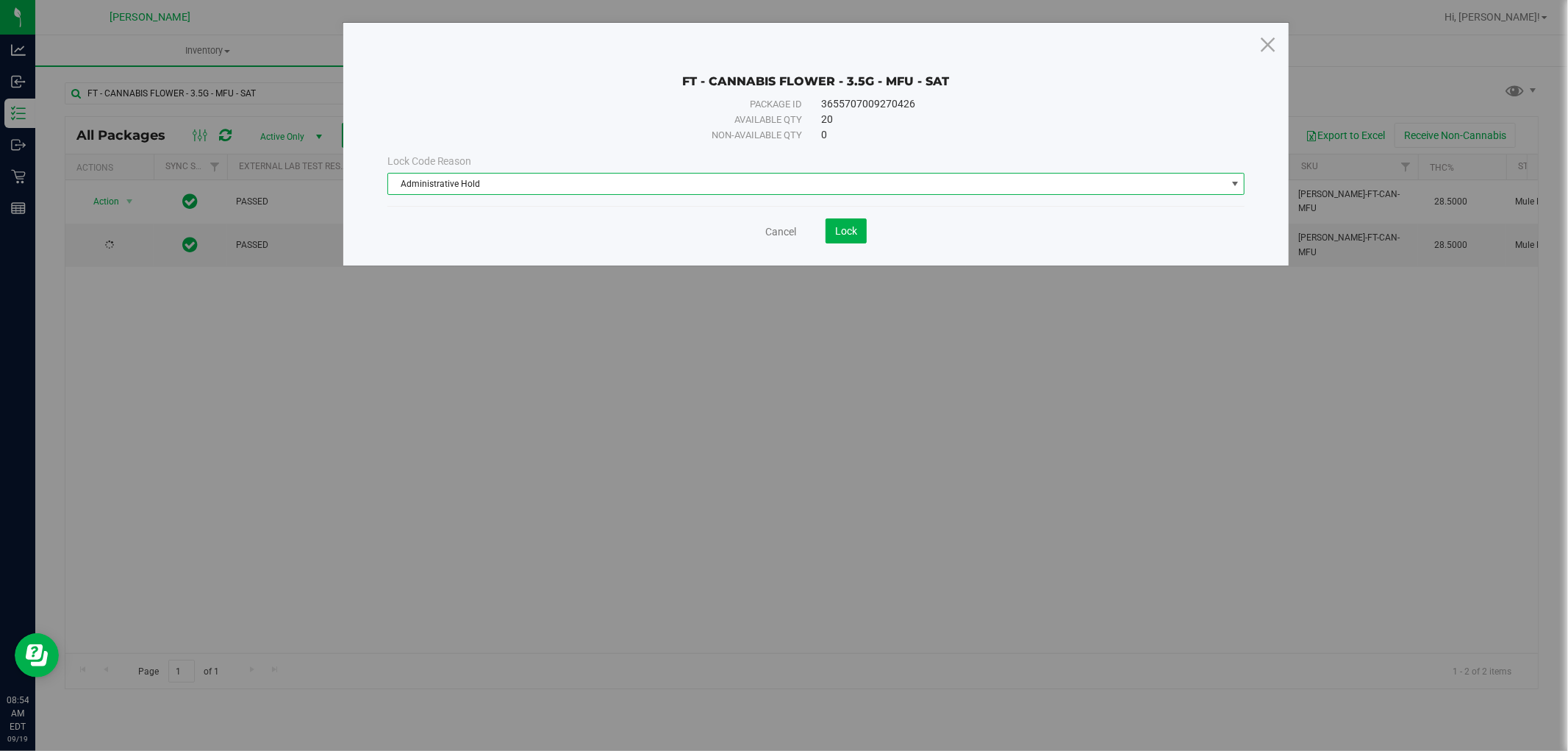
click at [500, 180] on span "Administrative Hold" at bounding box center [807, 183] width 838 height 21
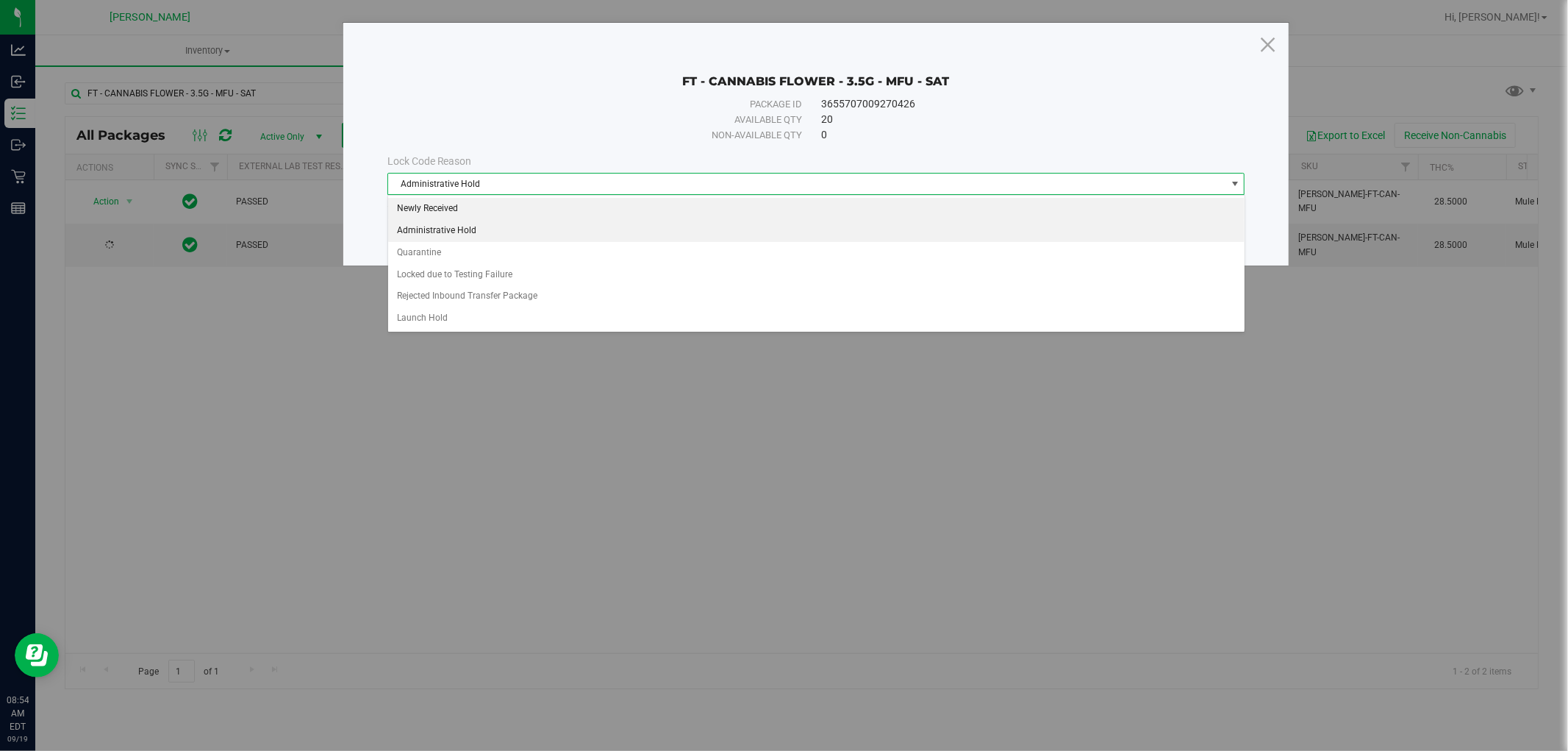
click at [483, 209] on li "Newly Received" at bounding box center [817, 208] width 857 height 22
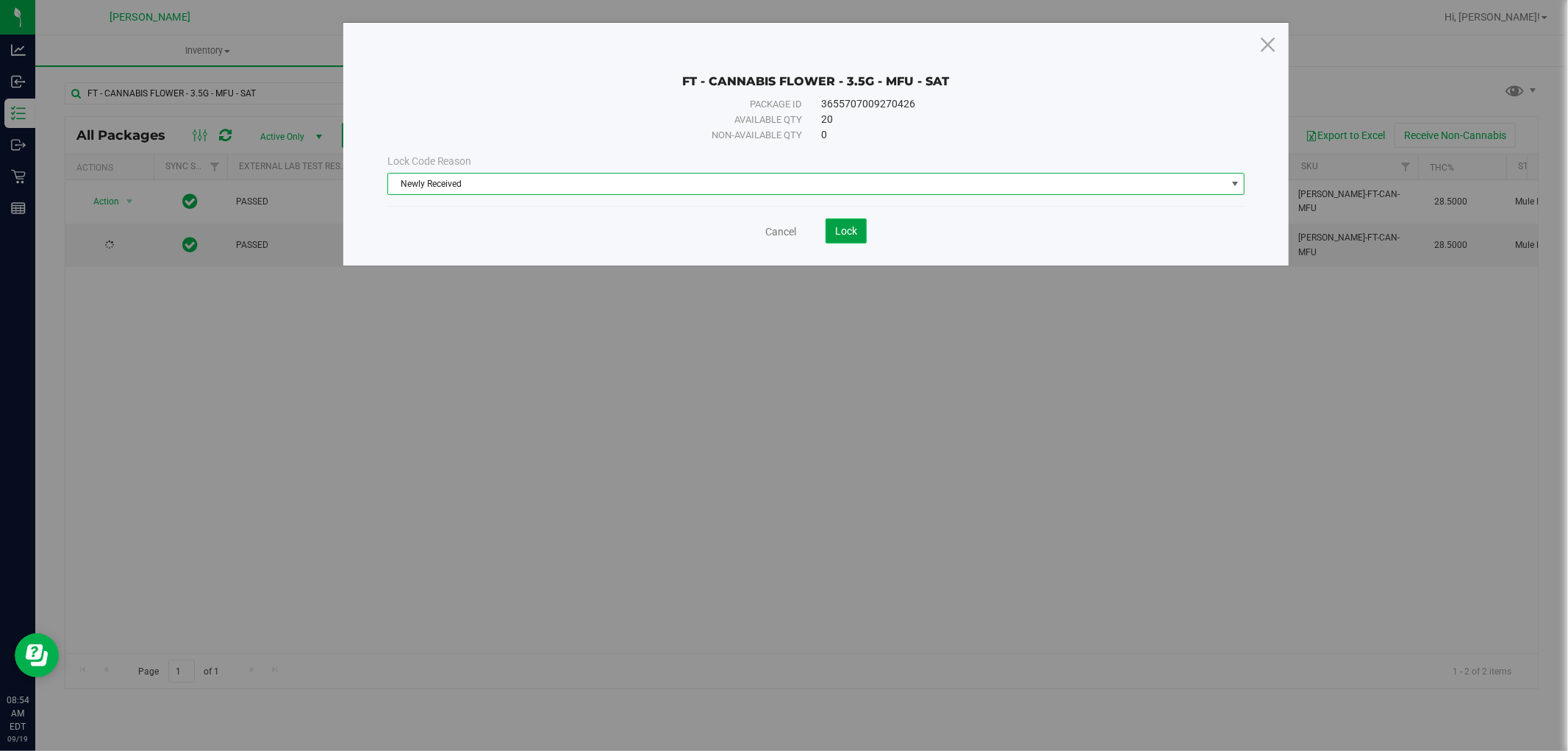
click at [838, 229] on span "Lock" at bounding box center [846, 231] width 22 height 12
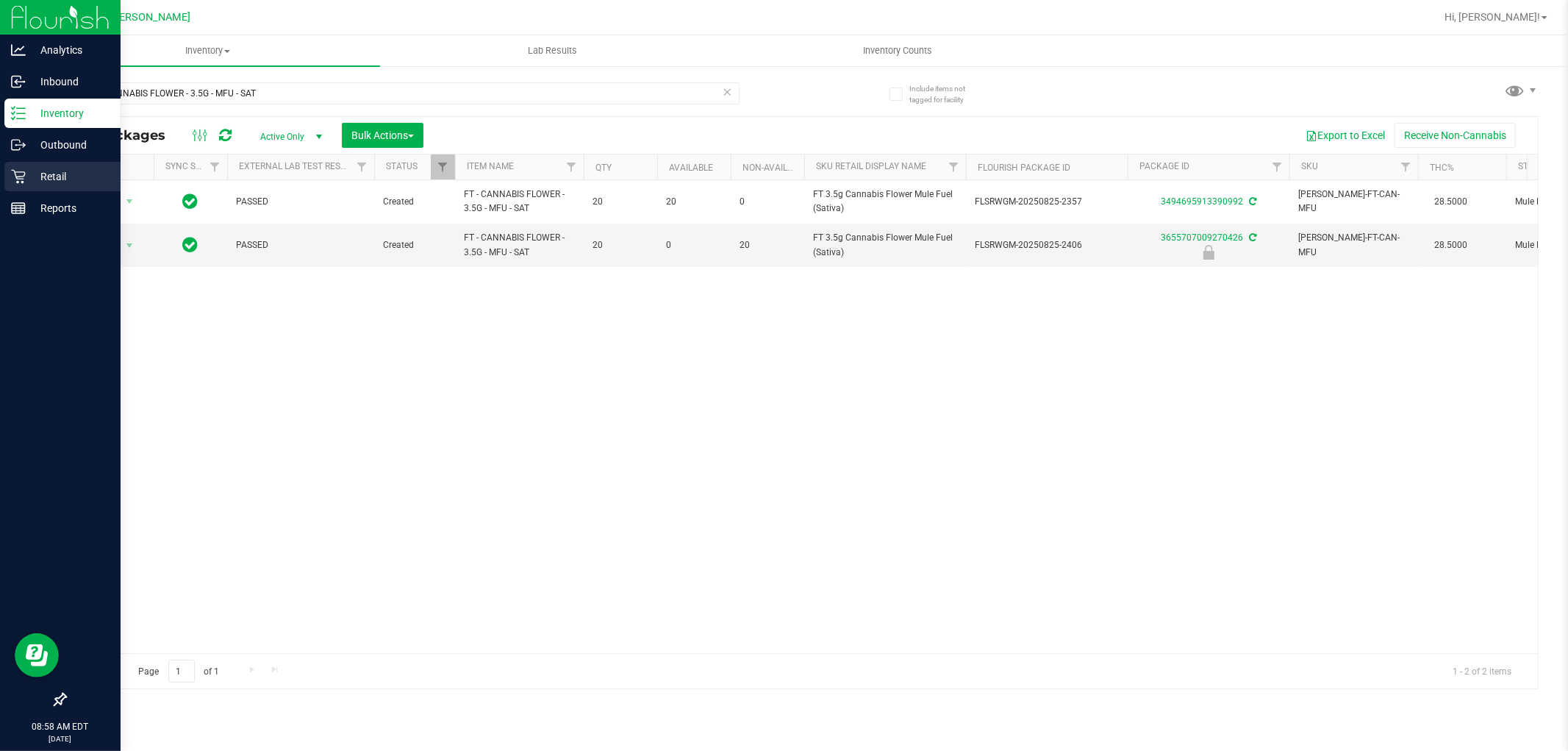
click at [26, 178] on p "Retail" at bounding box center [69, 176] width 88 height 18
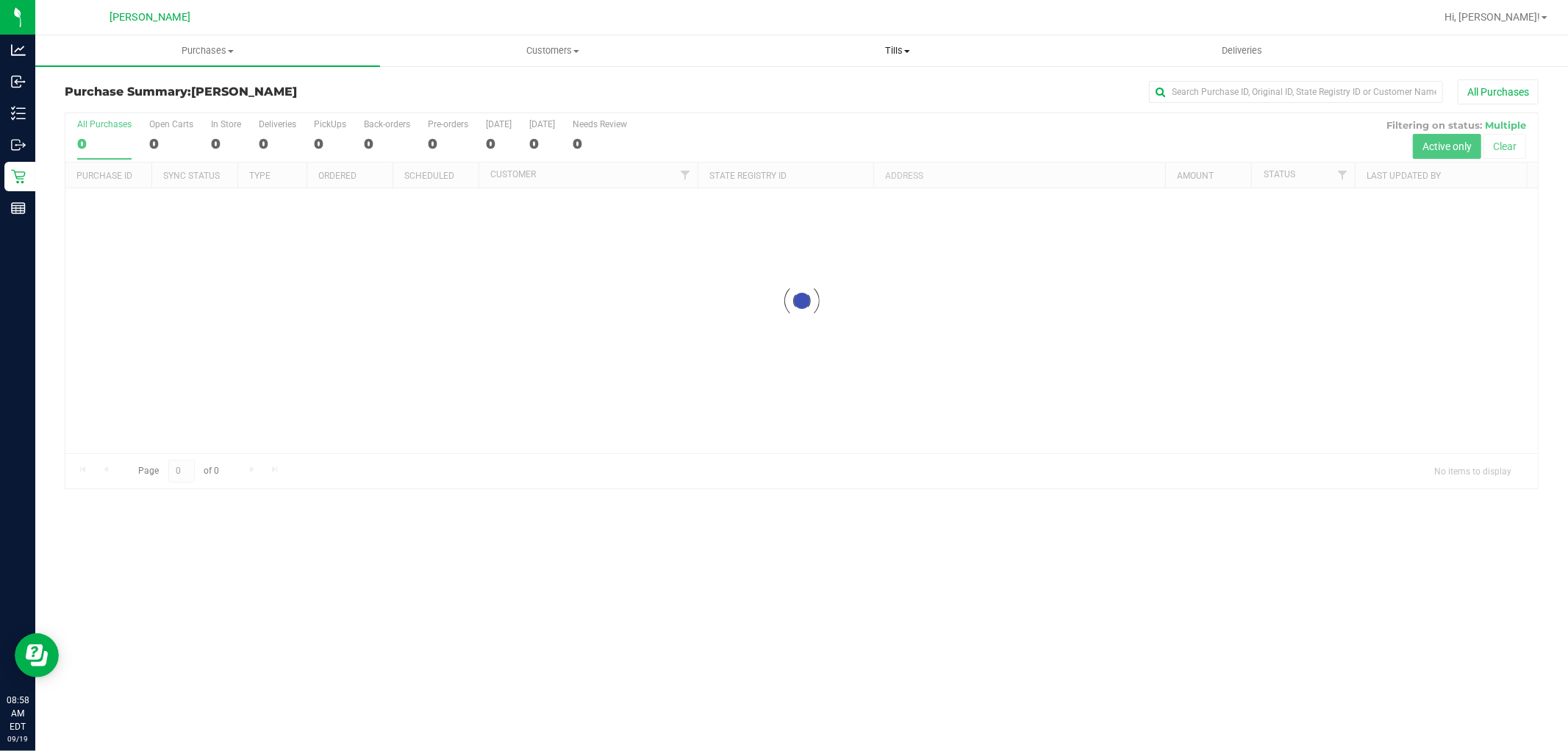
click at [893, 47] on span "Tills" at bounding box center [897, 51] width 343 height 13
click at [828, 94] on li "Manage tills" at bounding box center [897, 89] width 345 height 18
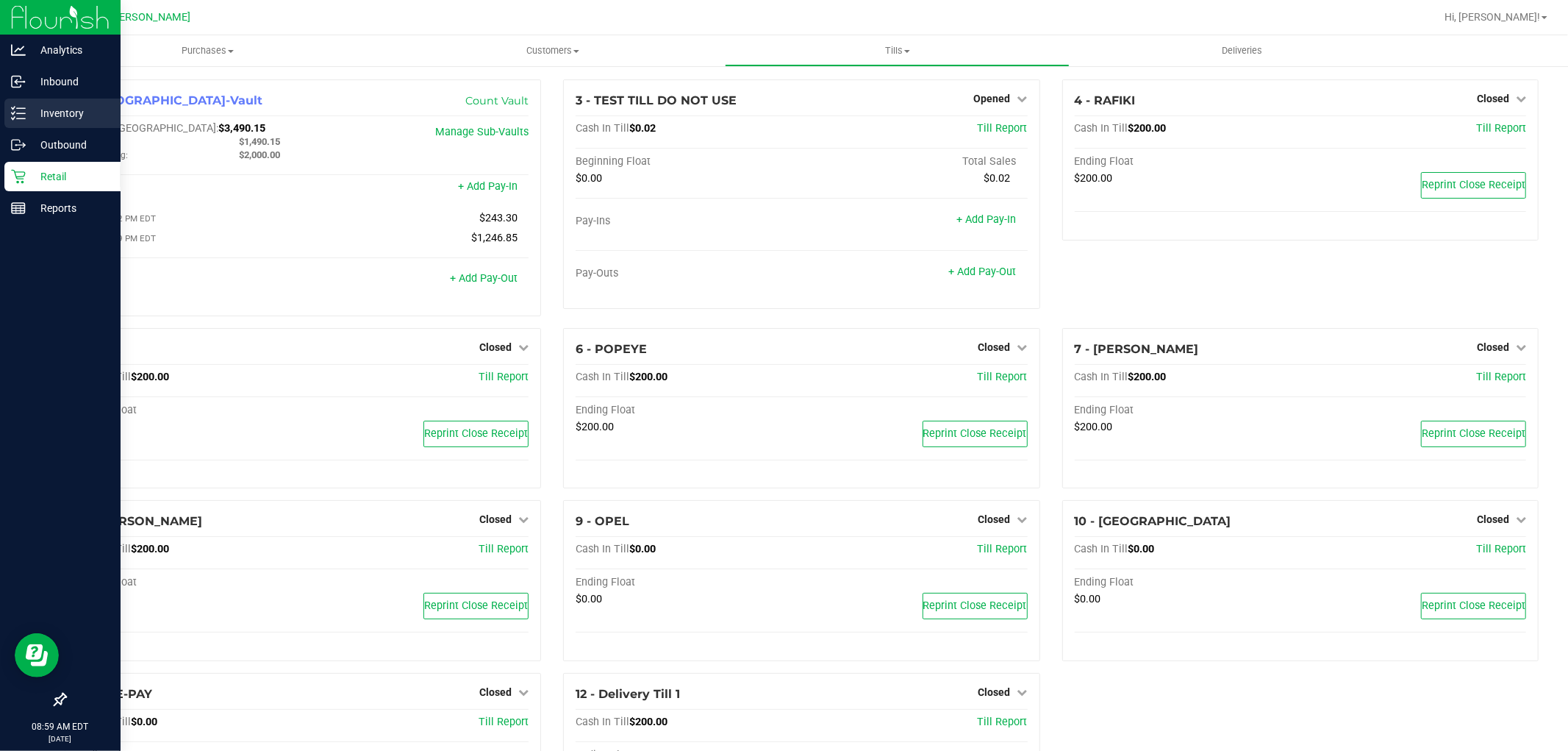
click at [53, 111] on p "Inventory" at bounding box center [69, 113] width 88 height 18
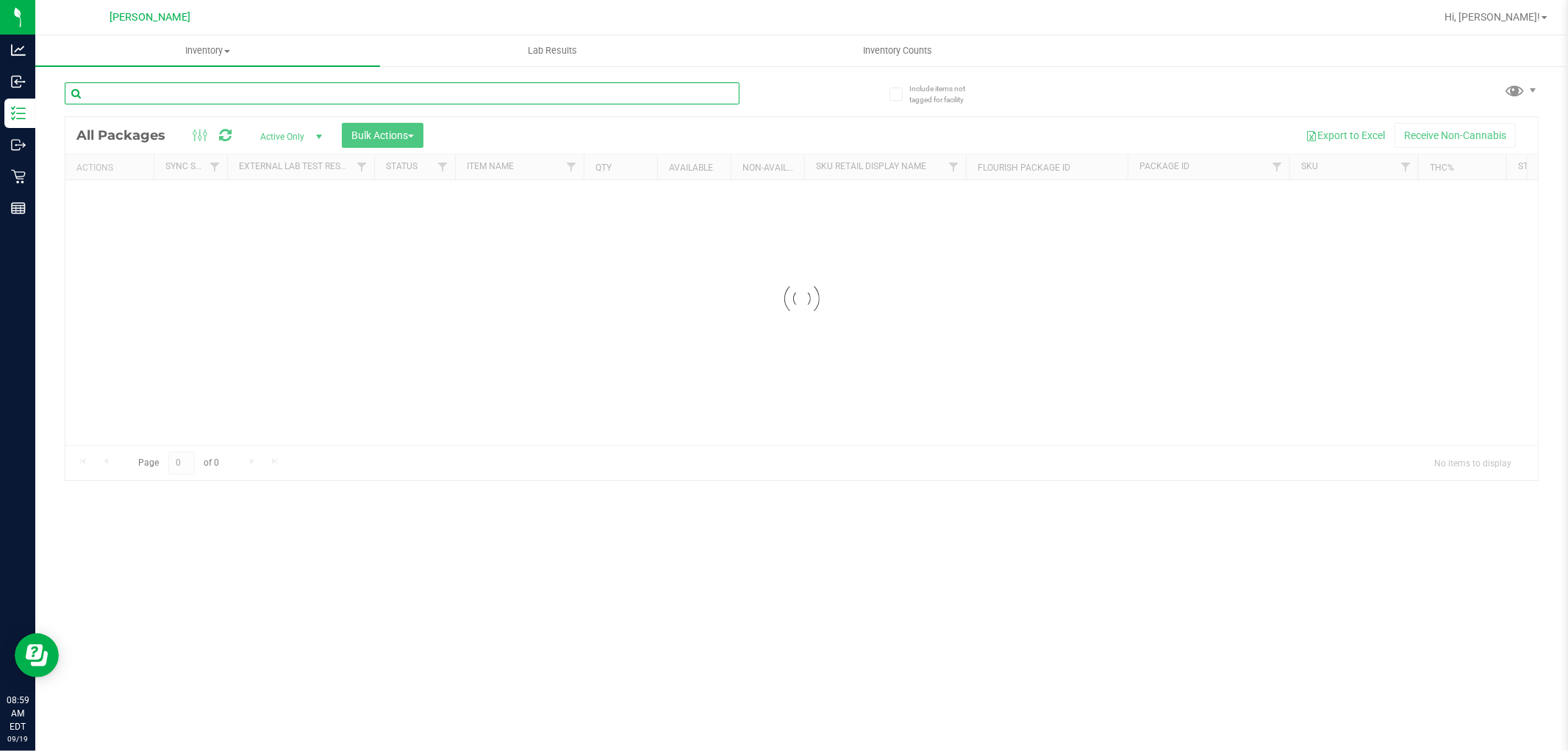
click at [305, 97] on input "text" at bounding box center [402, 93] width 675 height 22
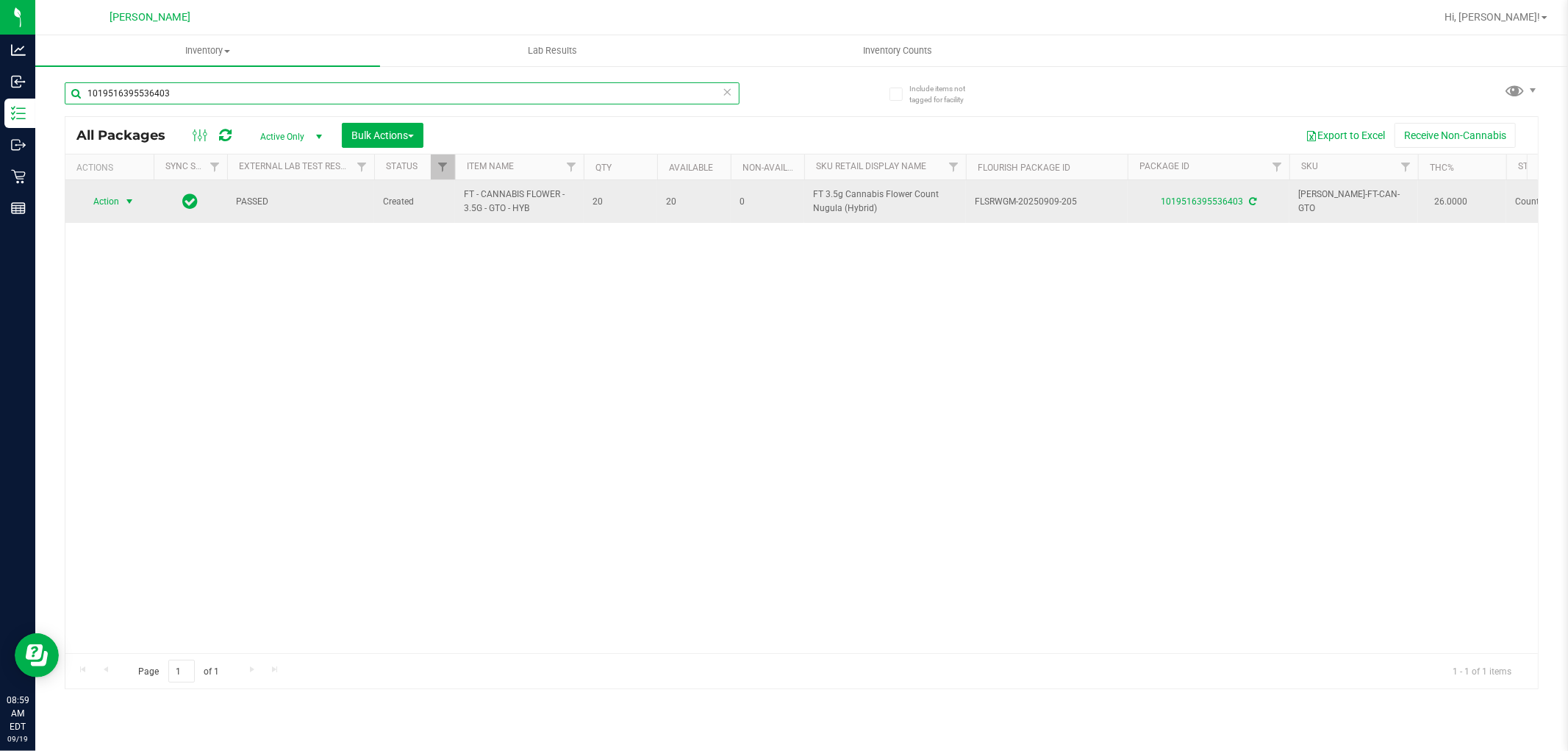
type input "1019516395536403"
click at [115, 207] on span "Action" at bounding box center [100, 201] width 39 height 21
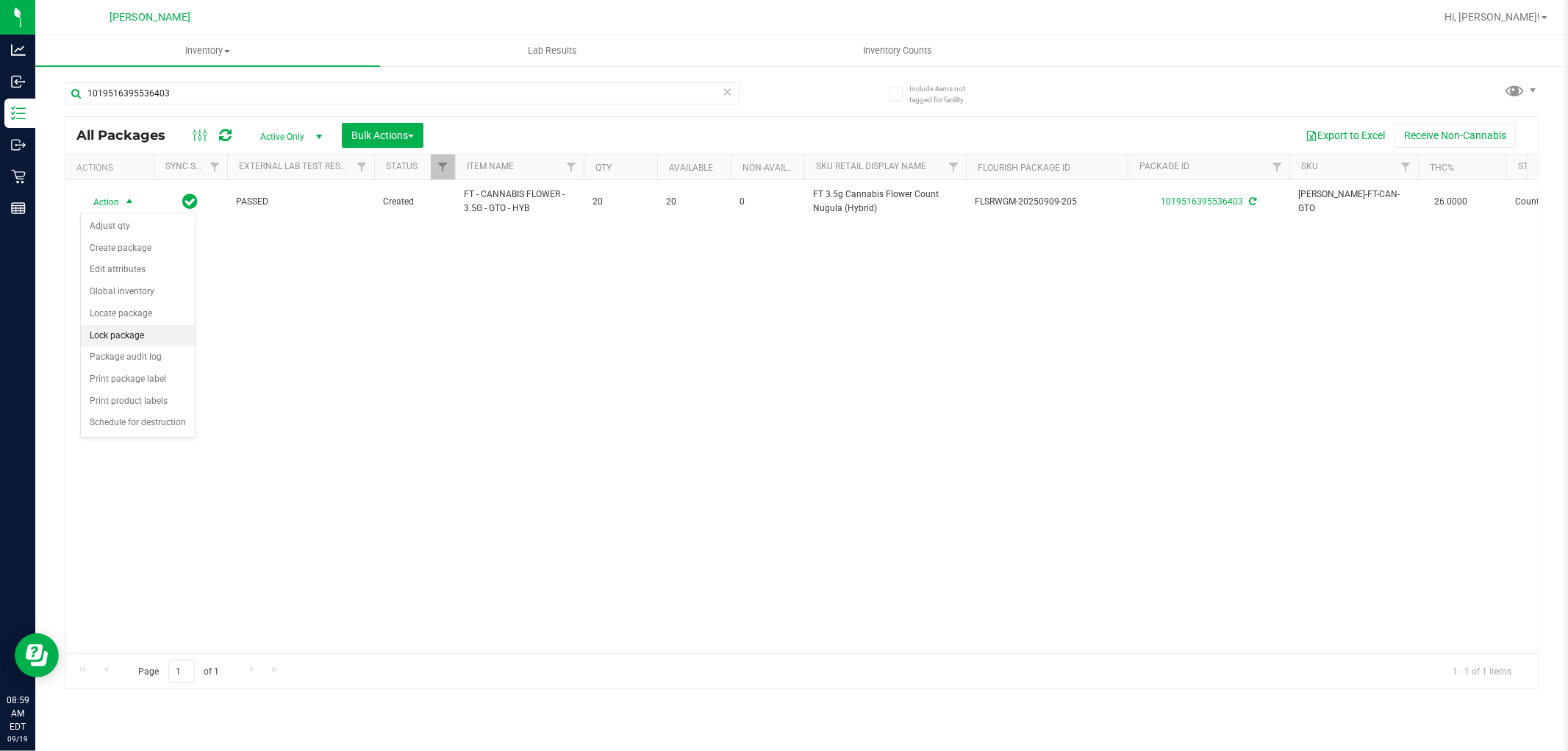
click at [137, 334] on li "Lock package" at bounding box center [138, 336] width 114 height 22
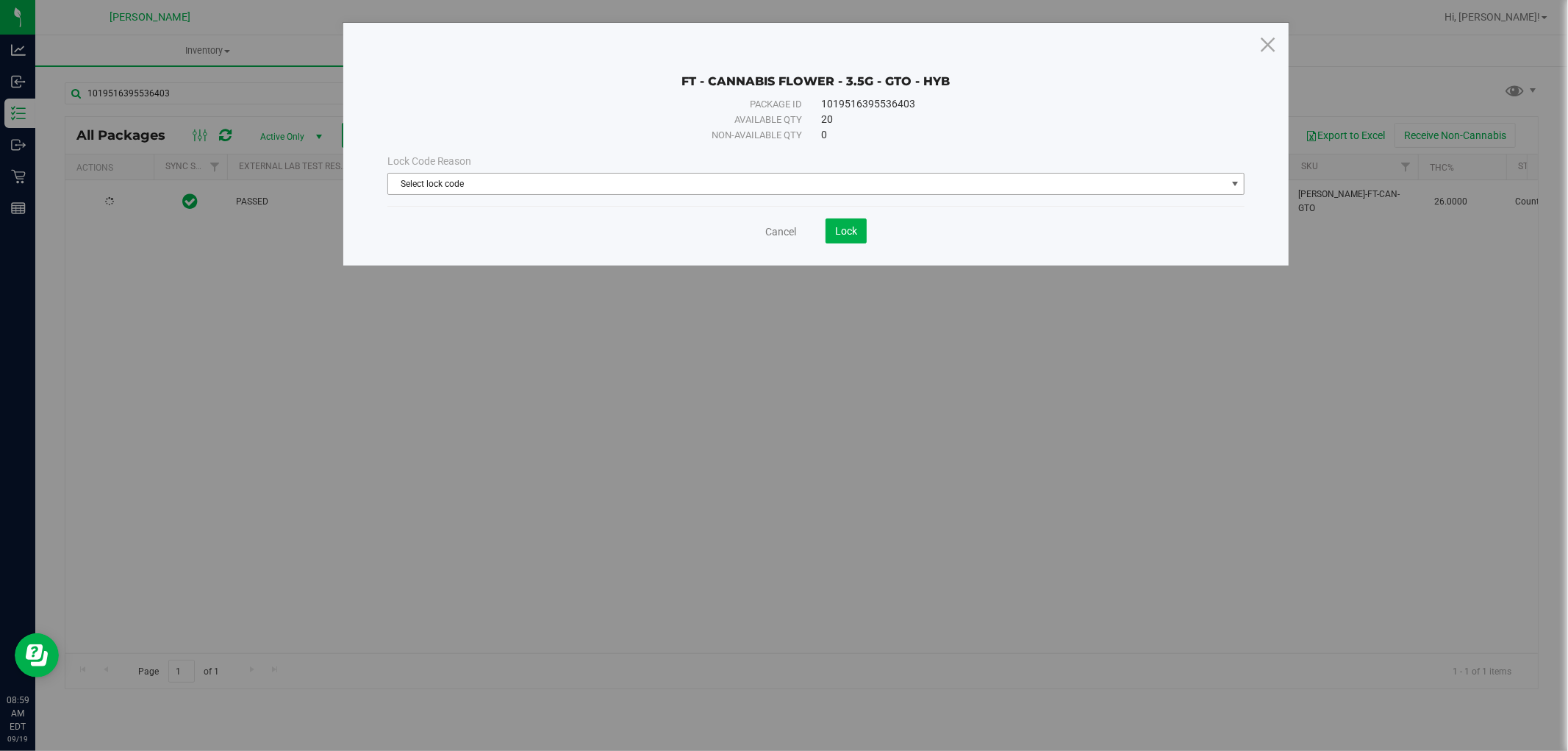
click at [540, 191] on span "Select lock code" at bounding box center [807, 183] width 838 height 21
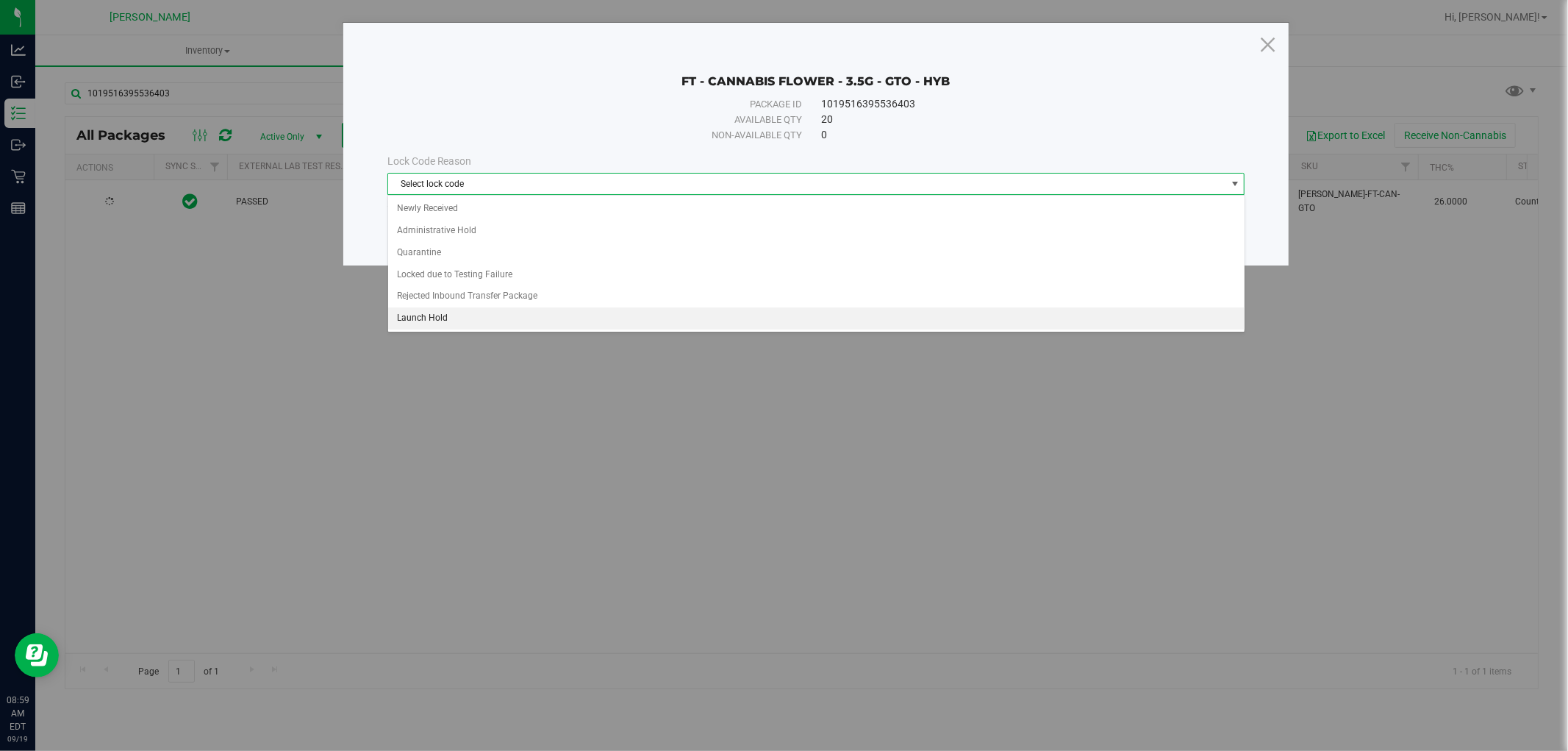
click at [474, 314] on li "Launch Hold" at bounding box center [817, 318] width 857 height 22
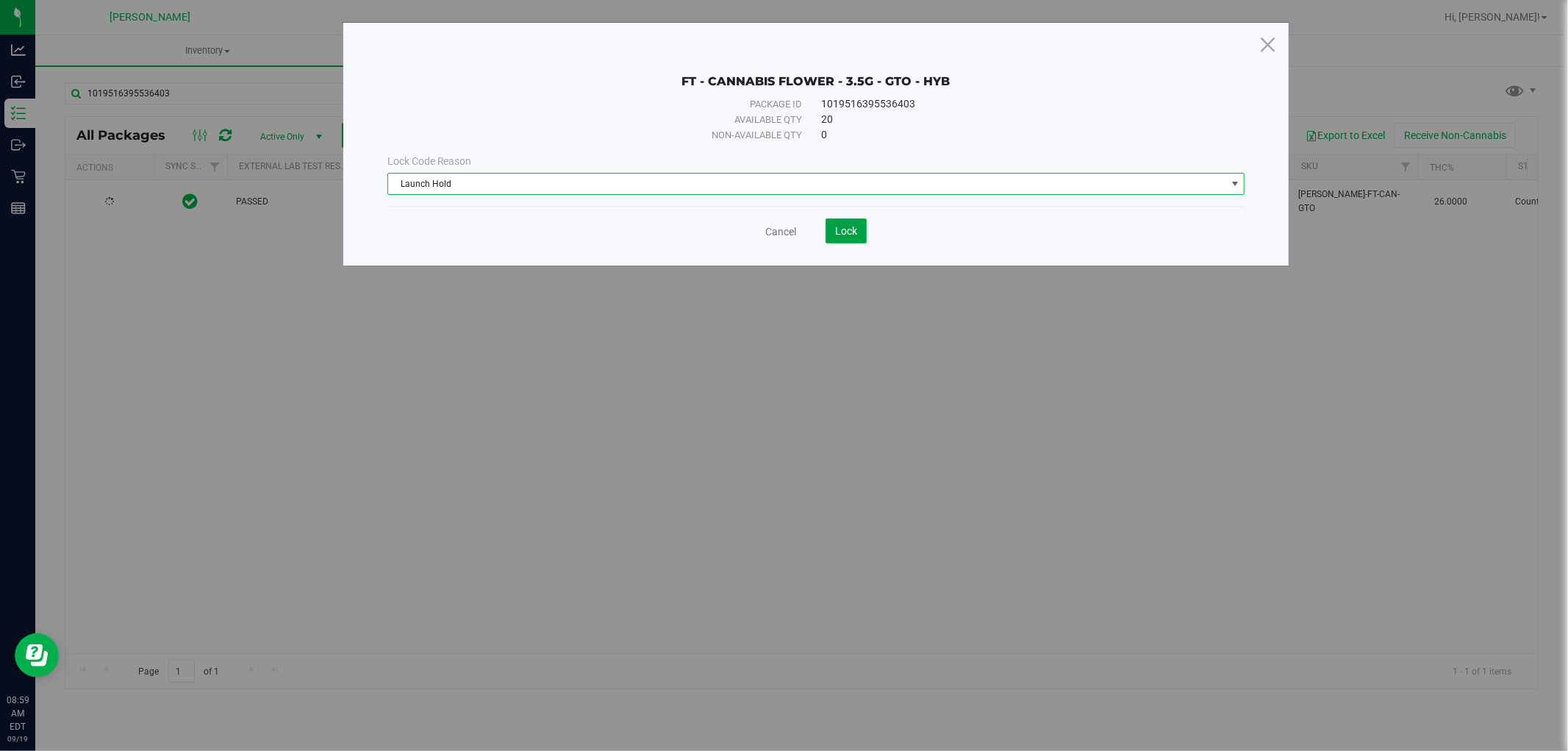
click at [854, 234] on span "Lock" at bounding box center [846, 231] width 22 height 12
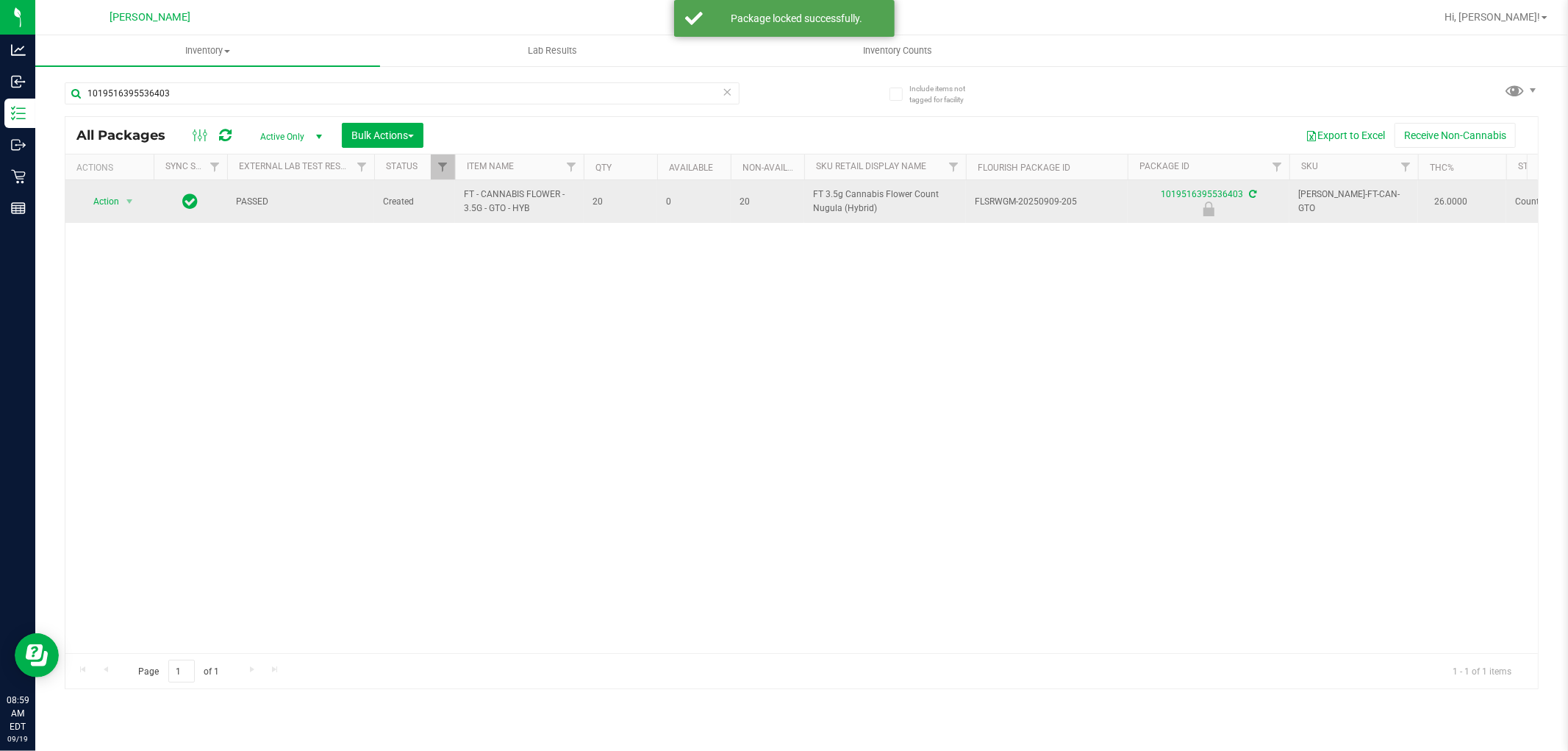
click at [508, 212] on span "FT - CANNABIS FLOWER - 3.5G - GTO - HYB" at bounding box center [519, 201] width 111 height 28
copy tr "FT - CANNABIS FLOWER - 3.5G - GTO - HYB"
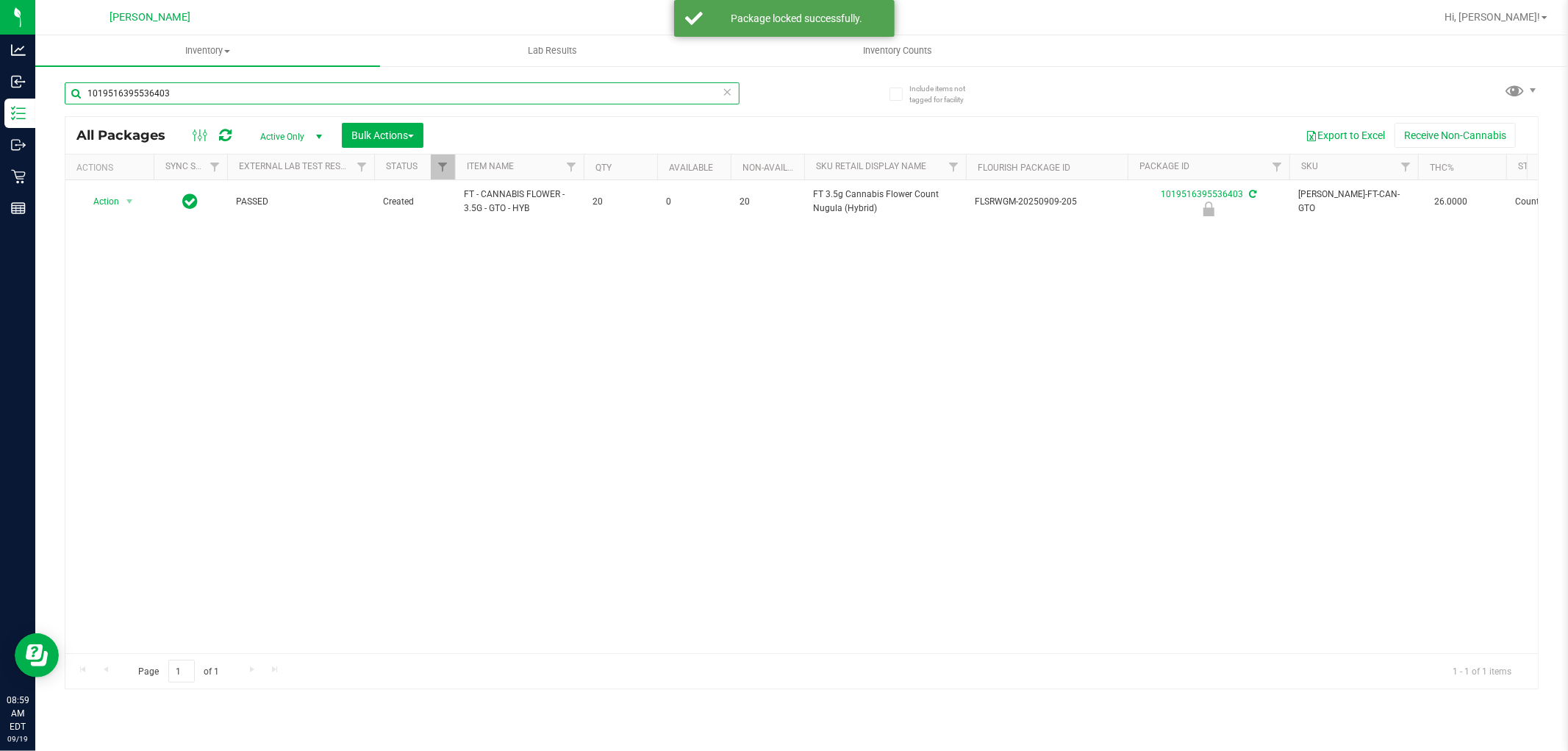
click at [519, 91] on input "1019516395536403" at bounding box center [402, 93] width 675 height 22
paste input "FT - CANNABIS FLOWER - 3.5G - GTO - HYB"
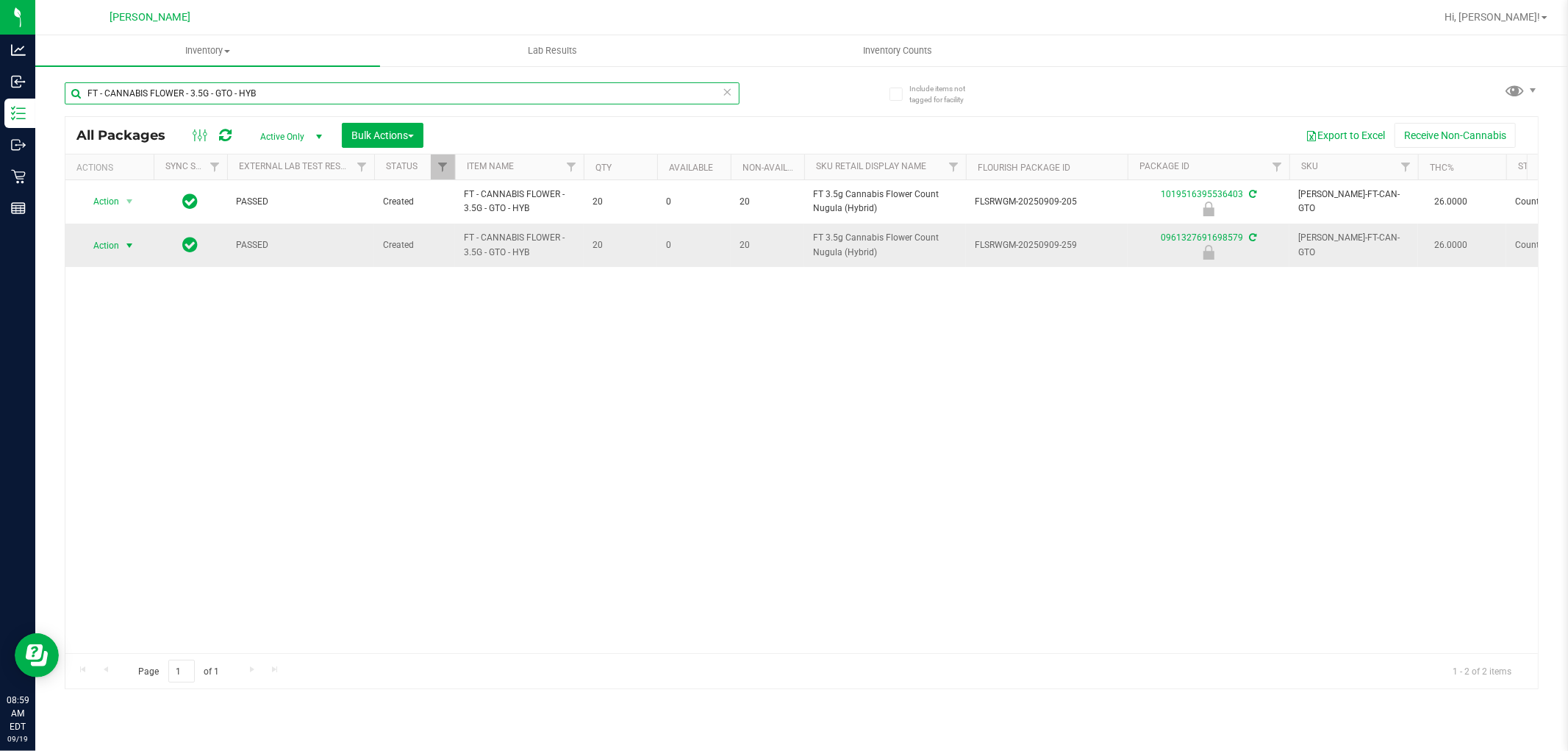
type input "FT - CANNABIS FLOWER - 3.5G - GTO - HYB"
click at [122, 240] on span "select" at bounding box center [130, 245] width 18 height 21
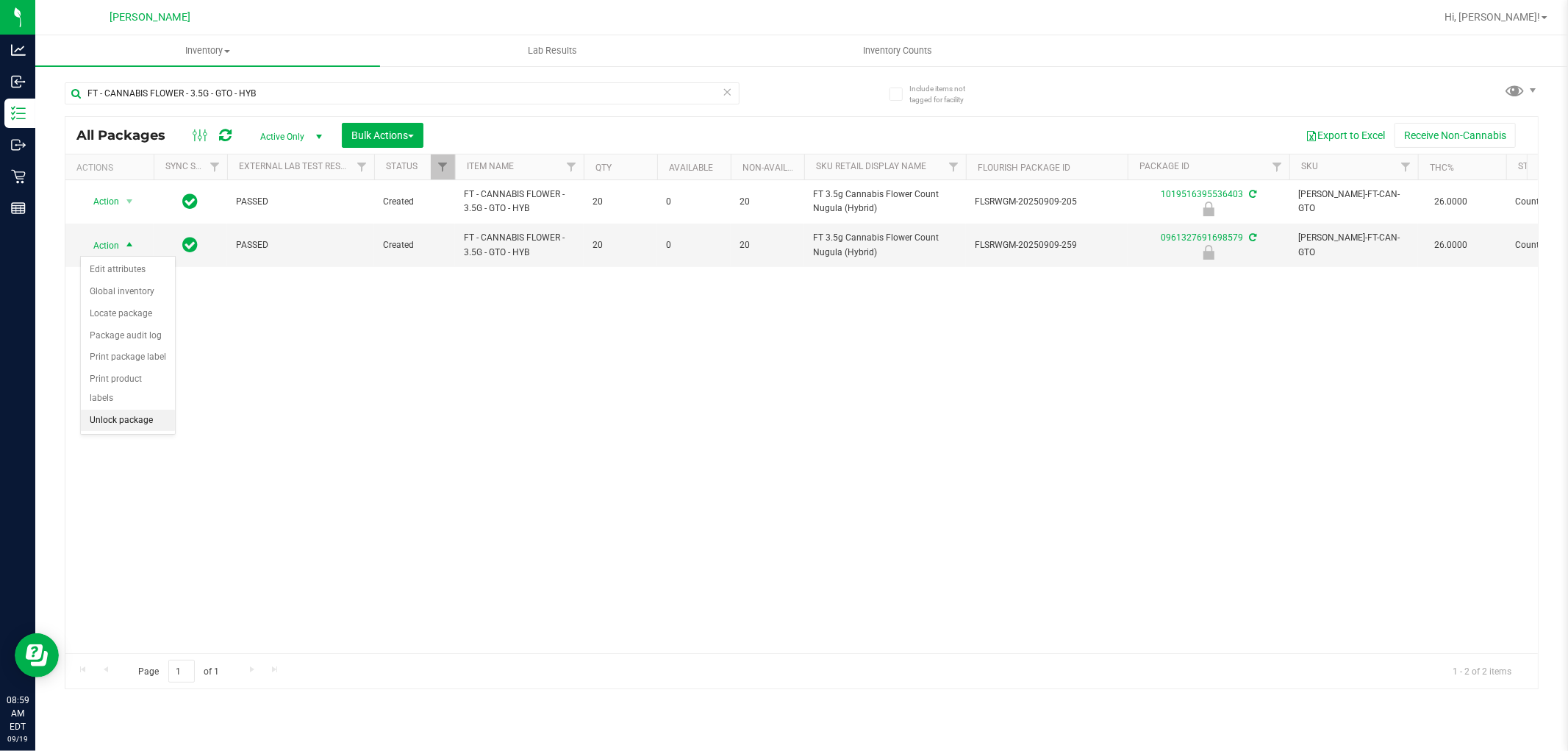
click at [131, 427] on li "Unlock package" at bounding box center [128, 420] width 94 height 22
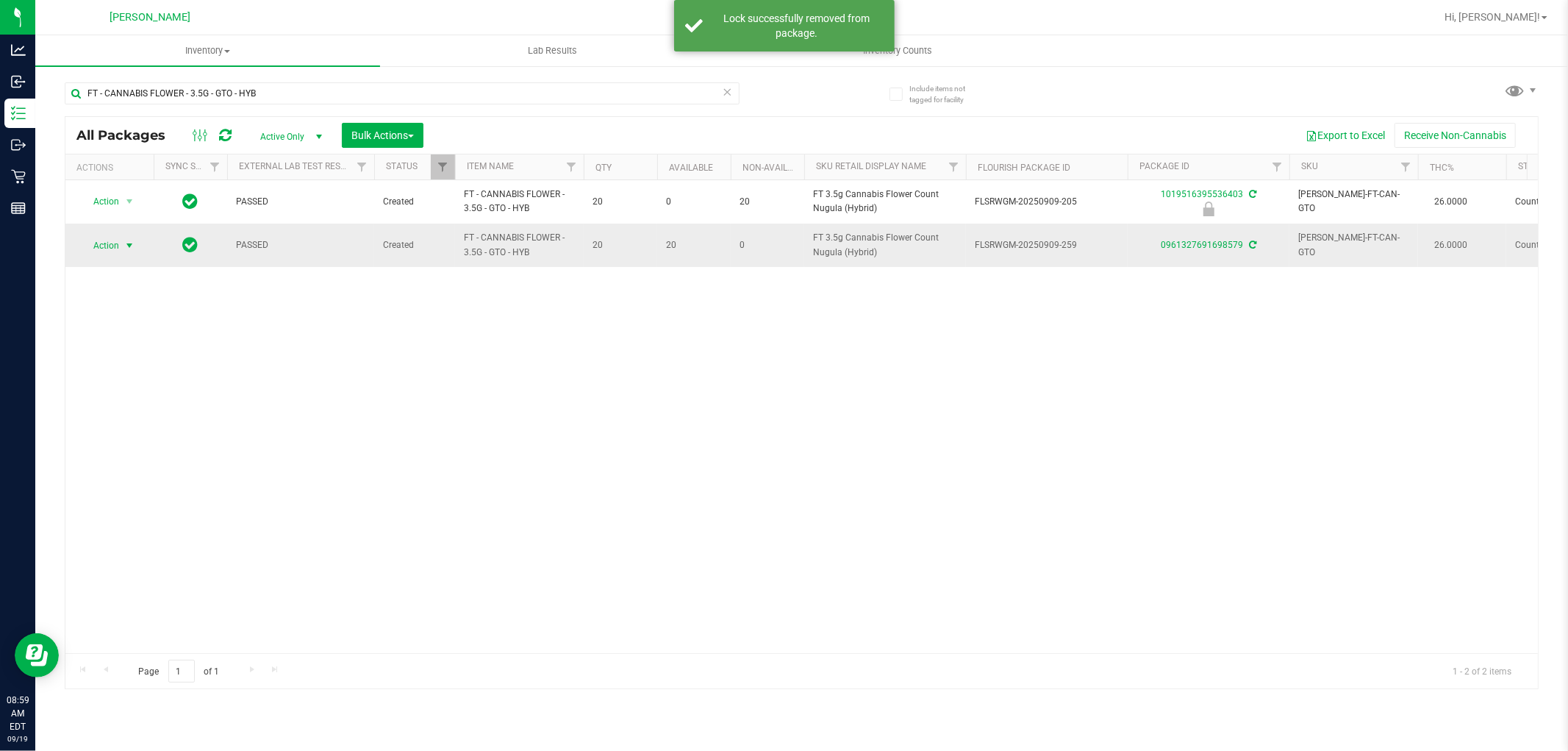
click at [122, 244] on span "select" at bounding box center [130, 245] width 18 height 21
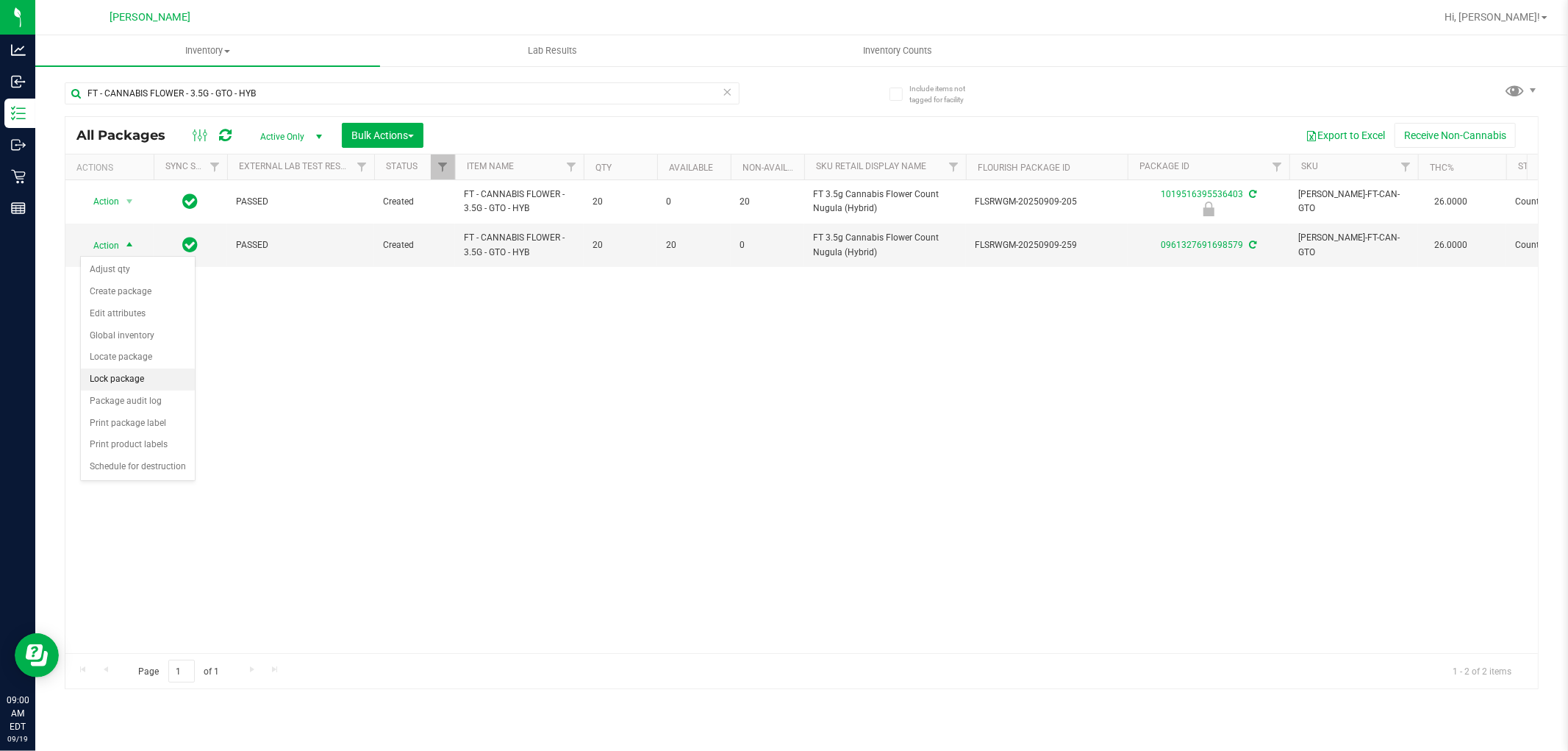
click at [136, 376] on li "Lock package" at bounding box center [138, 379] width 114 height 22
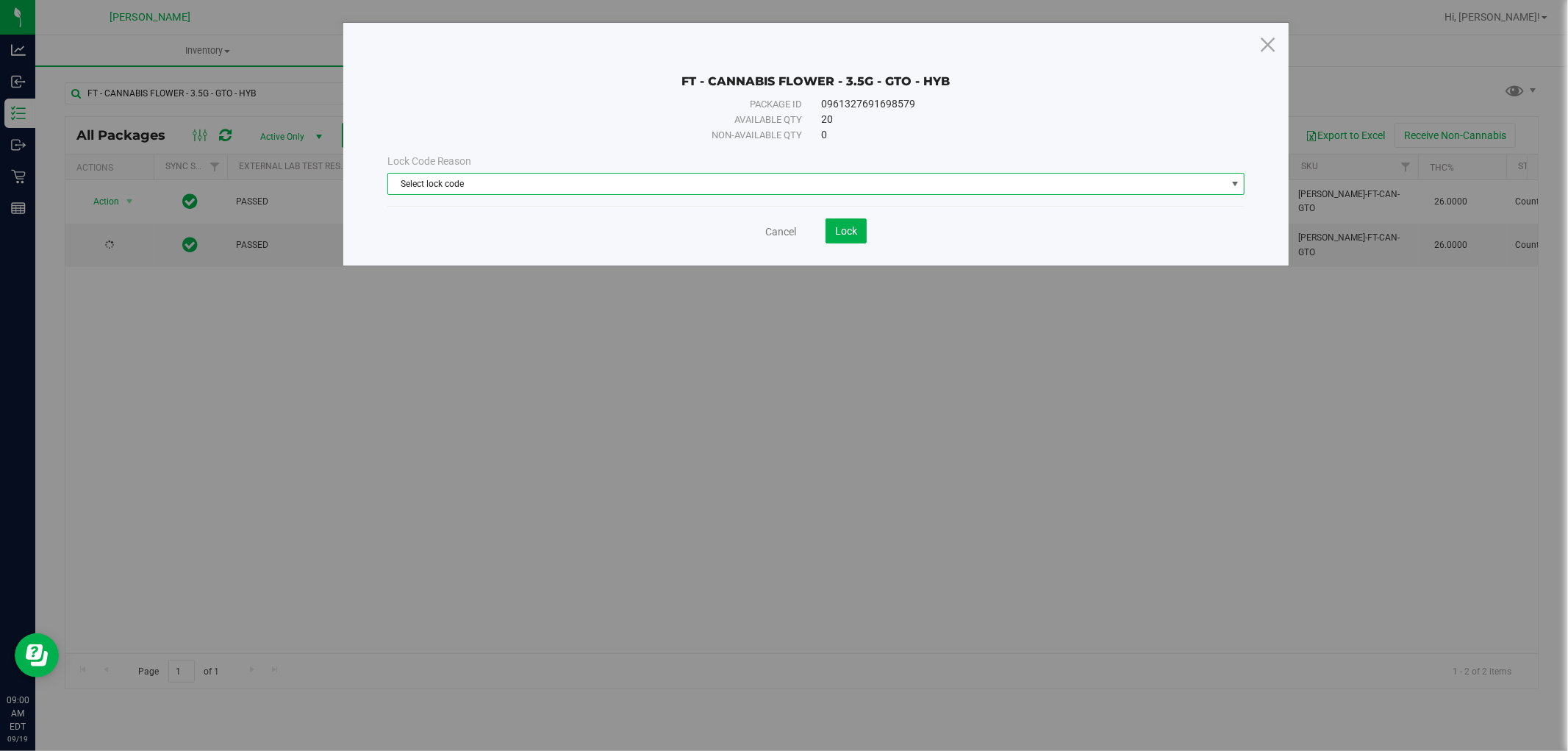
click at [566, 194] on span "Select lock code" at bounding box center [816, 183] width 858 height 22
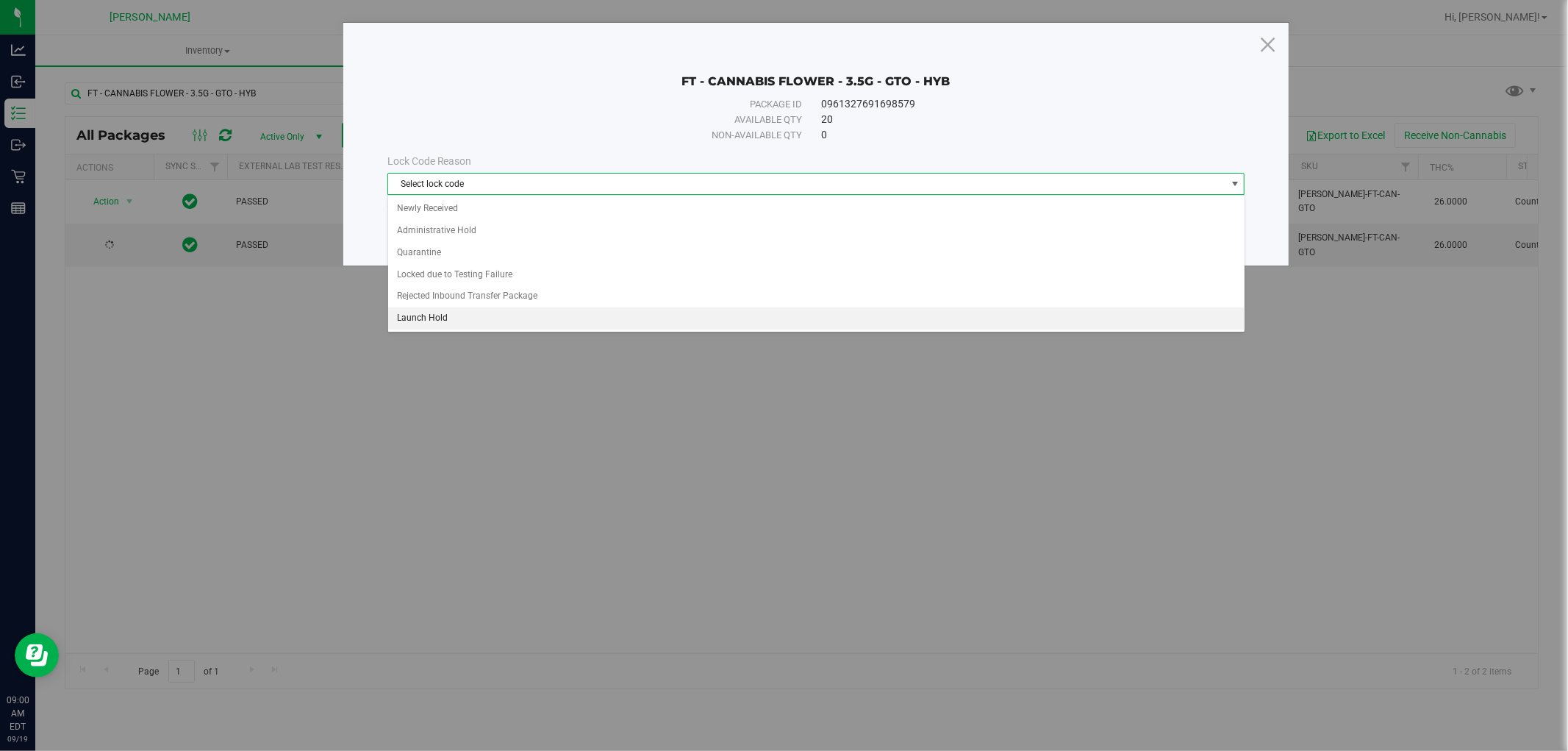
click at [443, 315] on li "Launch Hold" at bounding box center [817, 318] width 857 height 22
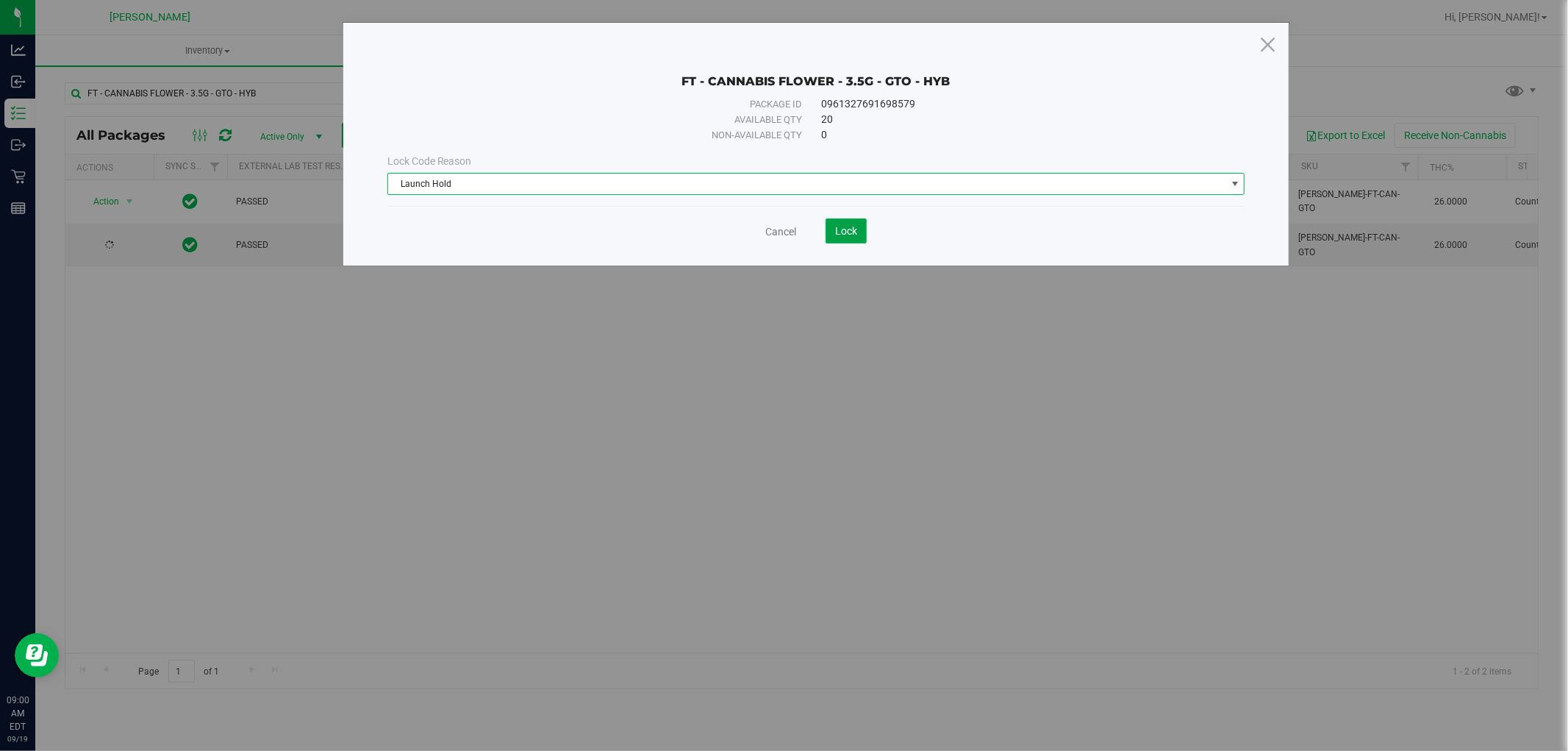
click at [858, 234] on button "Lock" at bounding box center [846, 231] width 41 height 25
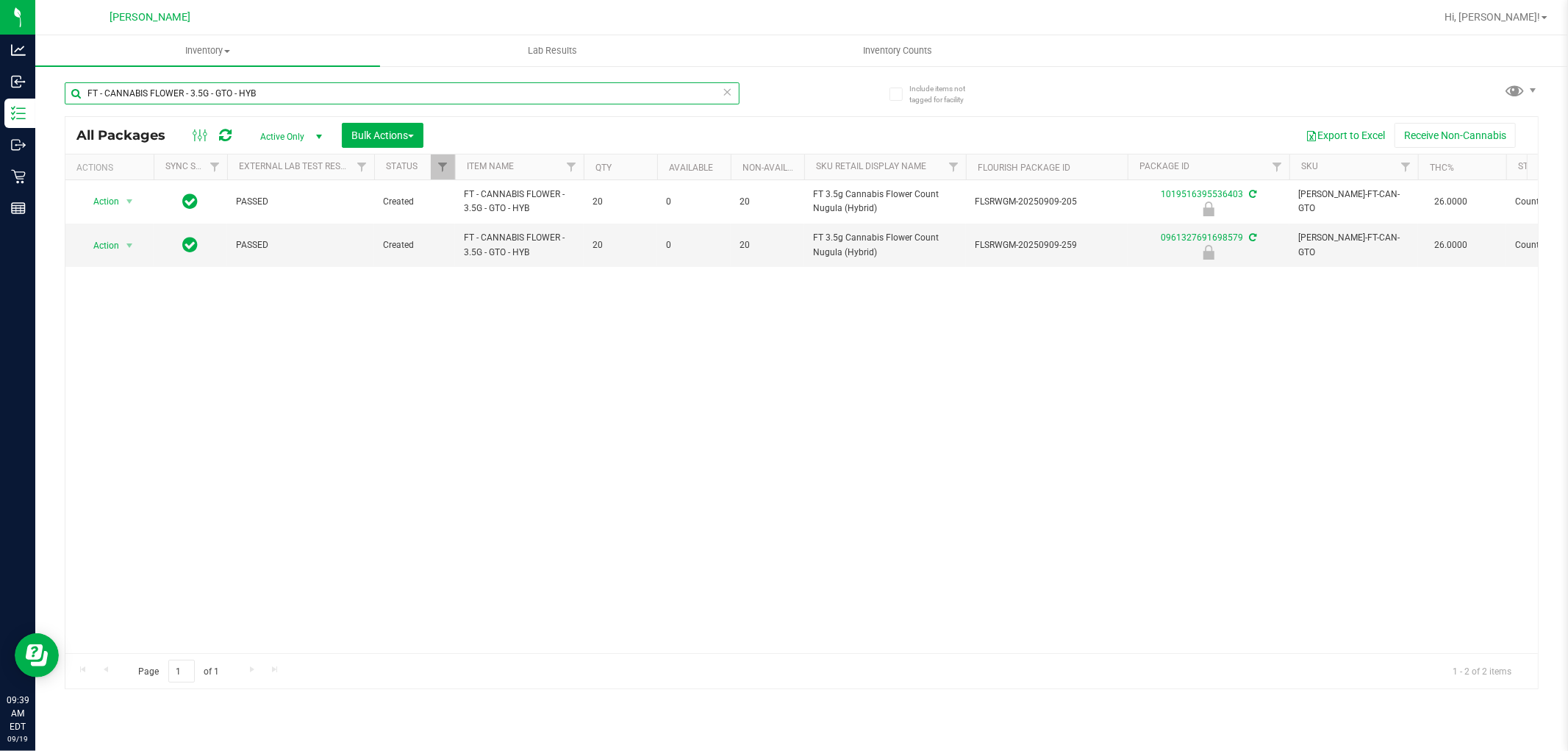
click at [358, 85] on input "FT - CANNABIS FLOWER - 3.5G - GTO - HYB" at bounding box center [402, 93] width 675 height 22
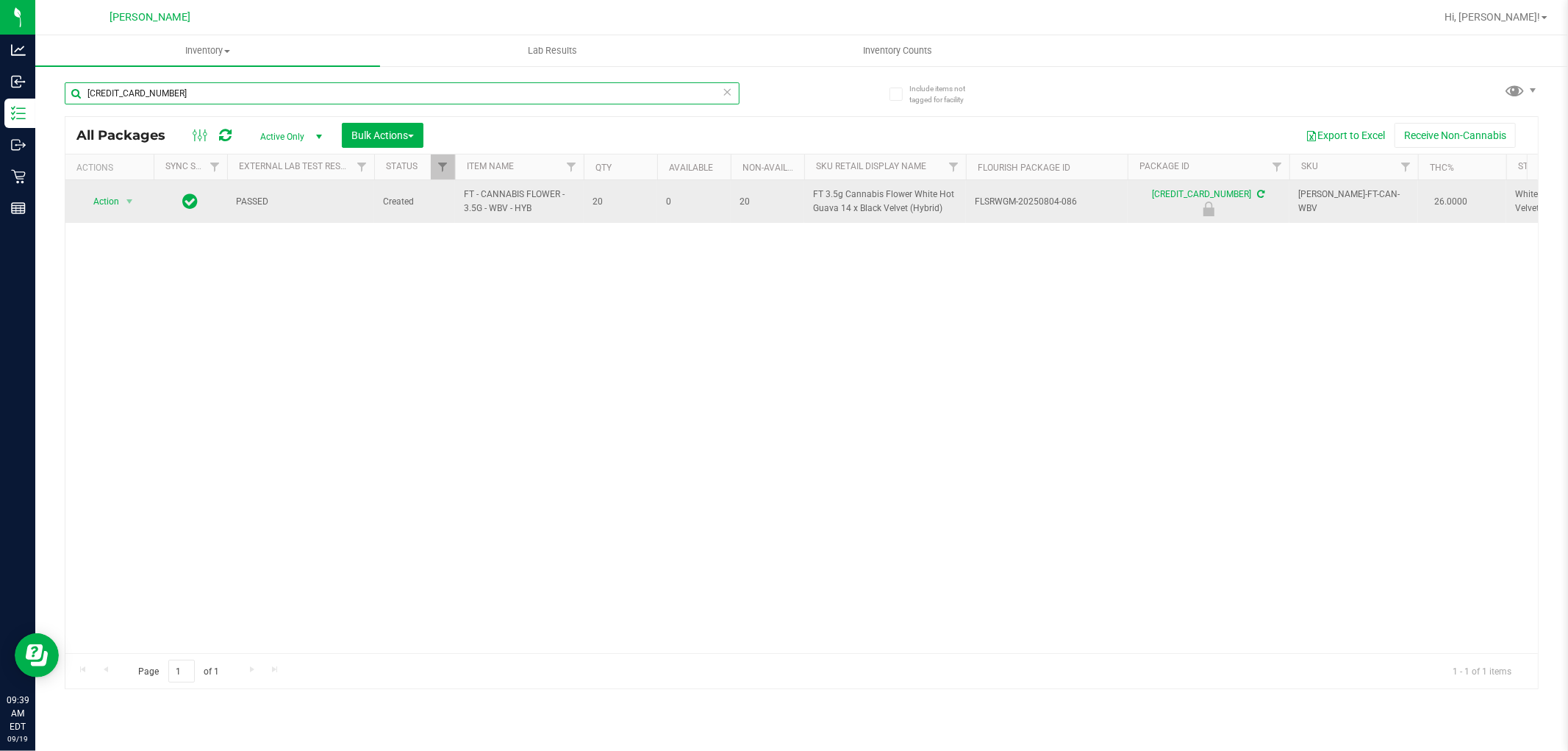
type input "[CREDIT_CARD_NUMBER]"
click at [105, 201] on span "Action" at bounding box center [100, 201] width 39 height 21
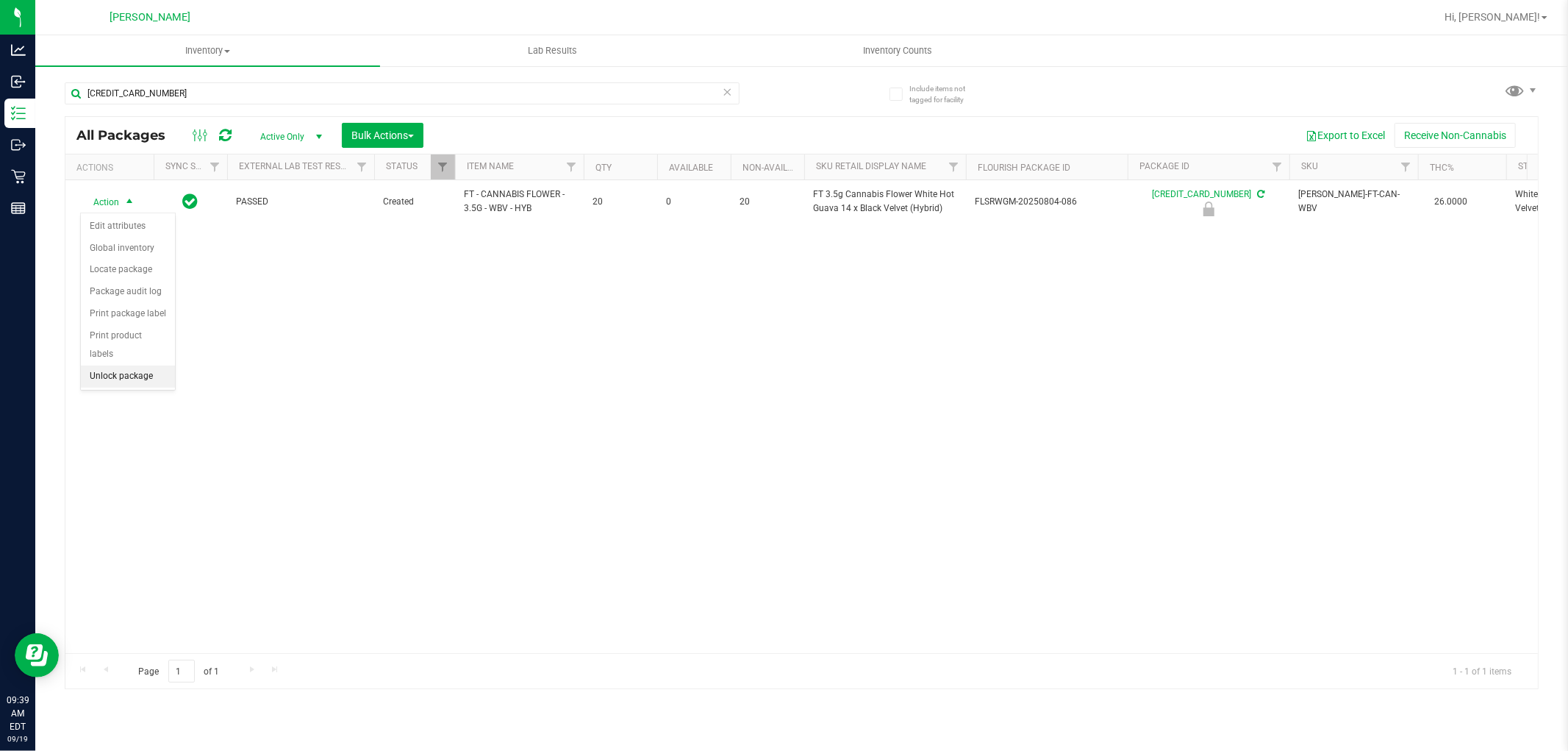
click at [127, 381] on li "Unlock package" at bounding box center [128, 377] width 94 height 22
